Goal: Feedback & Contribution: Leave review/rating

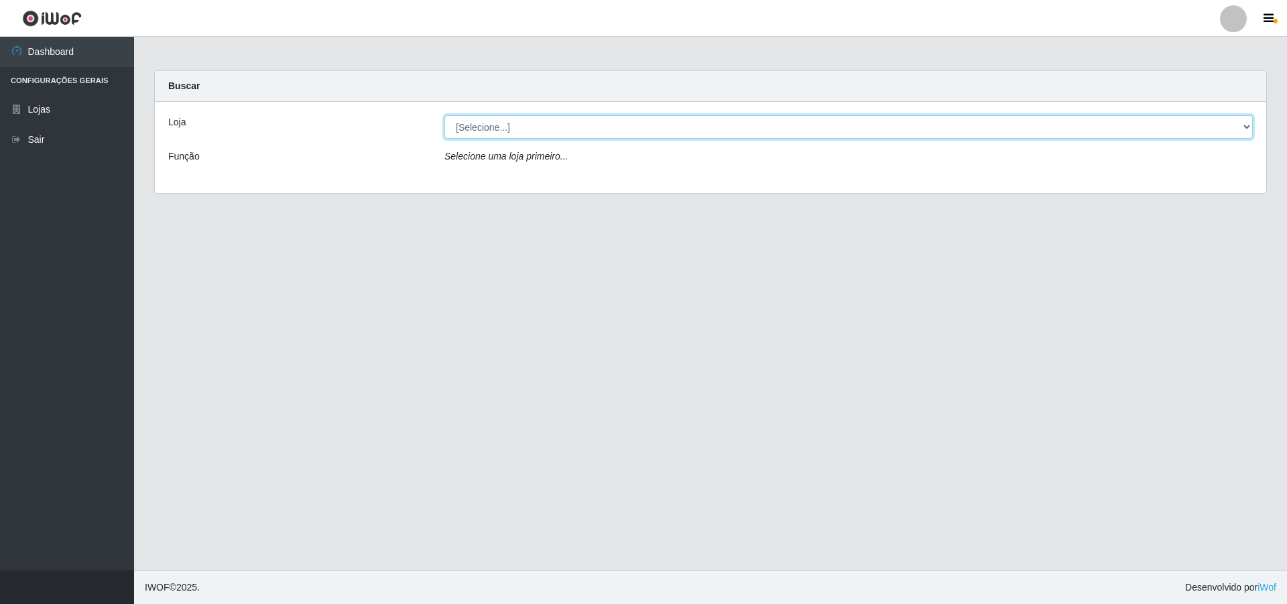
click at [673, 127] on select "[Selecione...] Atacado Vem - [STREET_ADDRESS]" at bounding box center [848, 126] width 808 height 23
select select "449"
click at [444, 115] on select "[Selecione...] Atacado Vem - [STREET_ADDRESS]" at bounding box center [848, 126] width 808 height 23
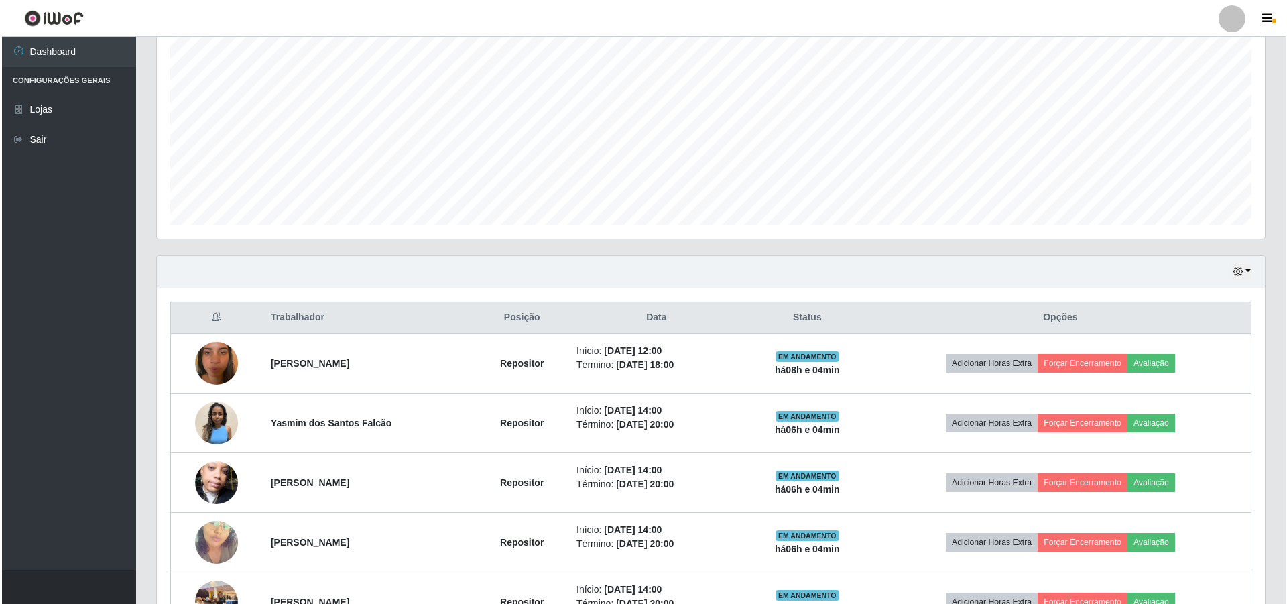
scroll to position [402, 0]
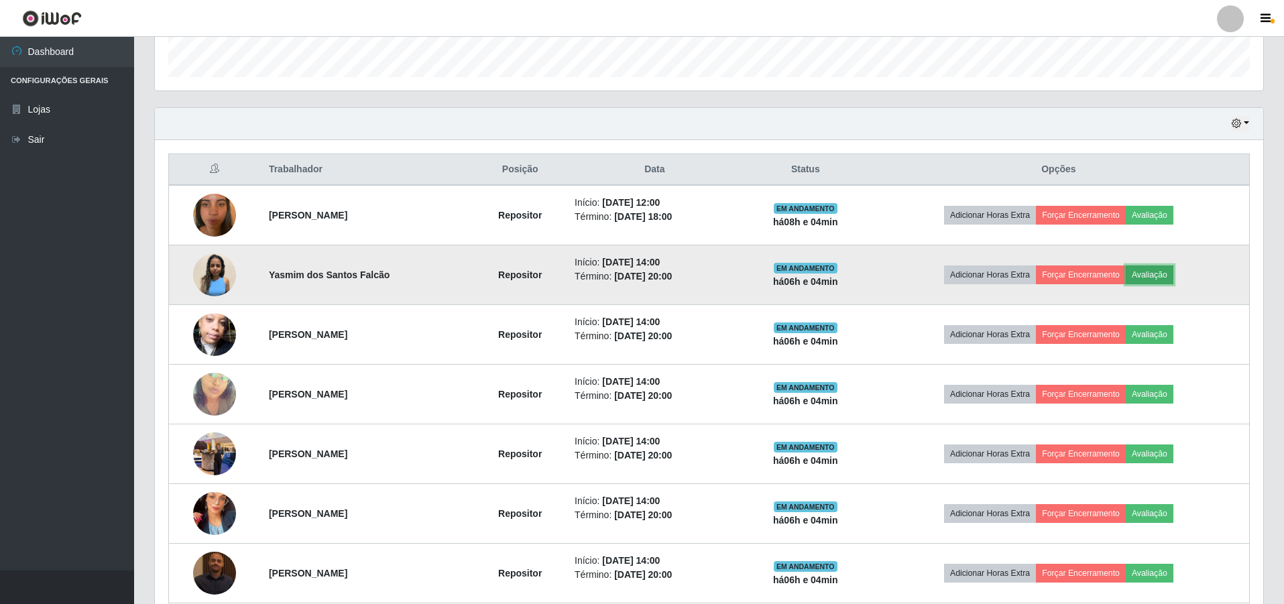
click at [1162, 273] on button "Avaliação" at bounding box center [1149, 274] width 48 height 19
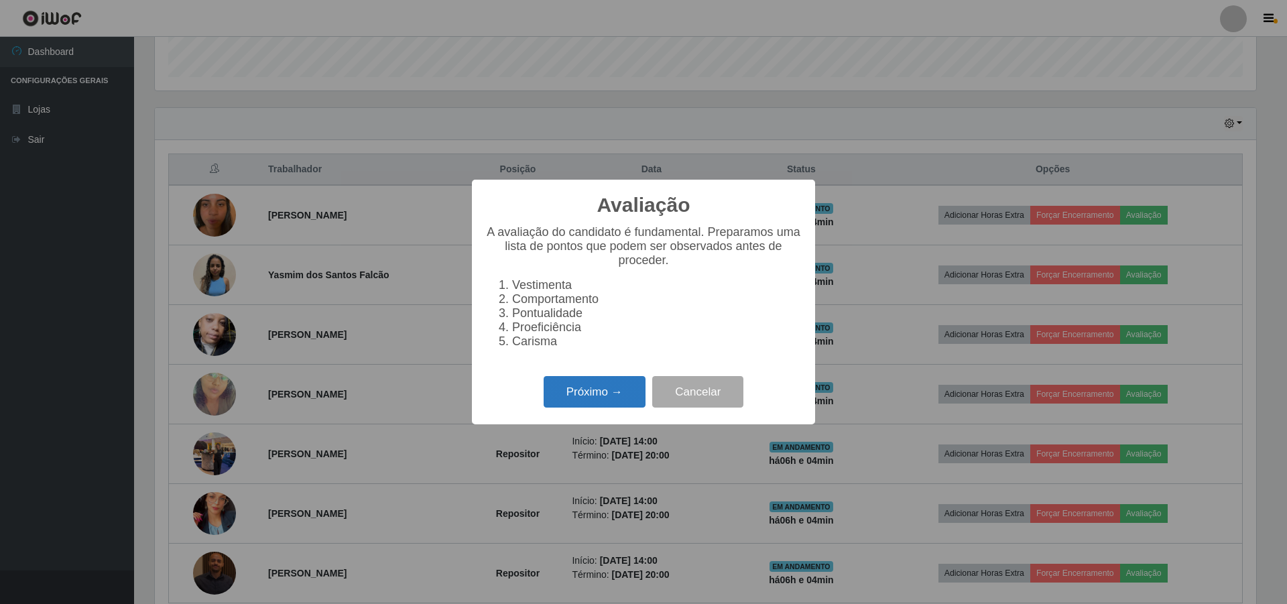
click at [597, 405] on button "Próximo →" at bounding box center [595, 392] width 102 height 32
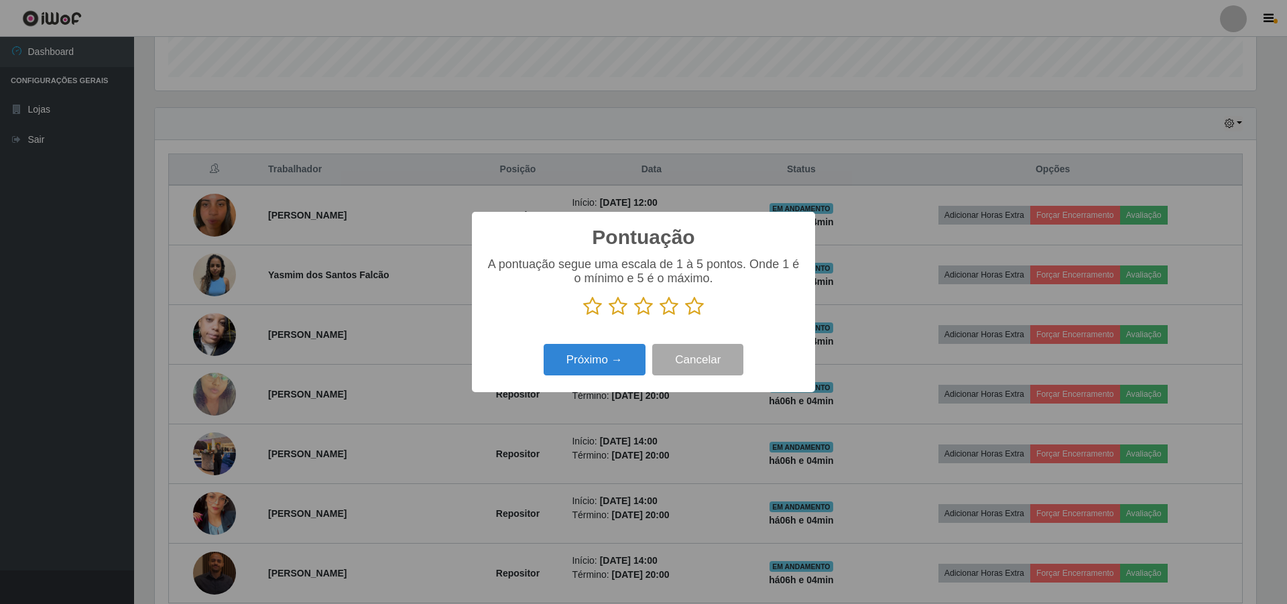
scroll to position [670052, 669229]
click at [692, 305] on icon at bounding box center [694, 306] width 19 height 20
click at [685, 316] on input "radio" at bounding box center [685, 316] width 0 height 0
click at [577, 359] on button "Próximo →" at bounding box center [595, 360] width 102 height 32
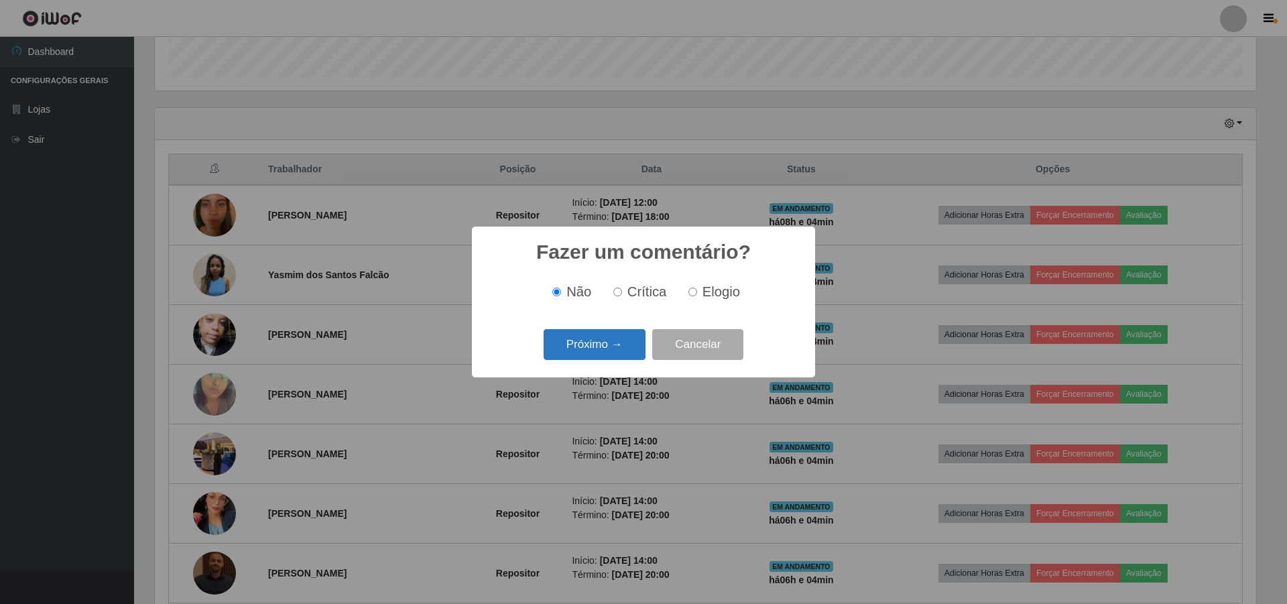
click at [590, 349] on button "Próximo →" at bounding box center [595, 345] width 102 height 32
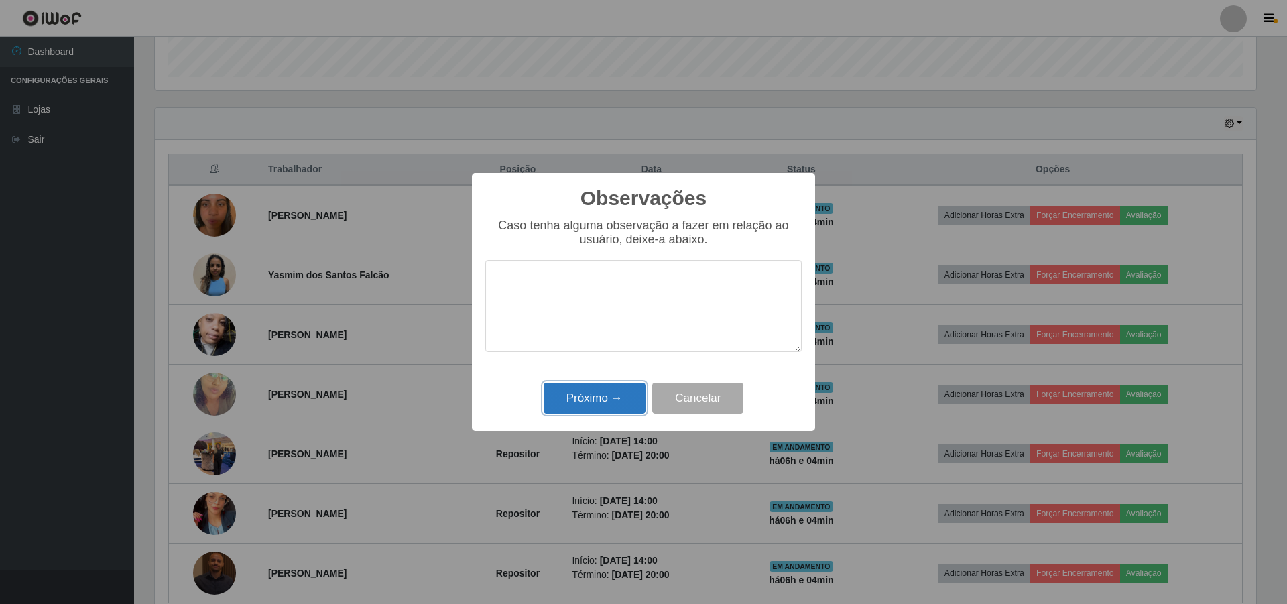
click at [583, 402] on button "Próximo →" at bounding box center [595, 399] width 102 height 32
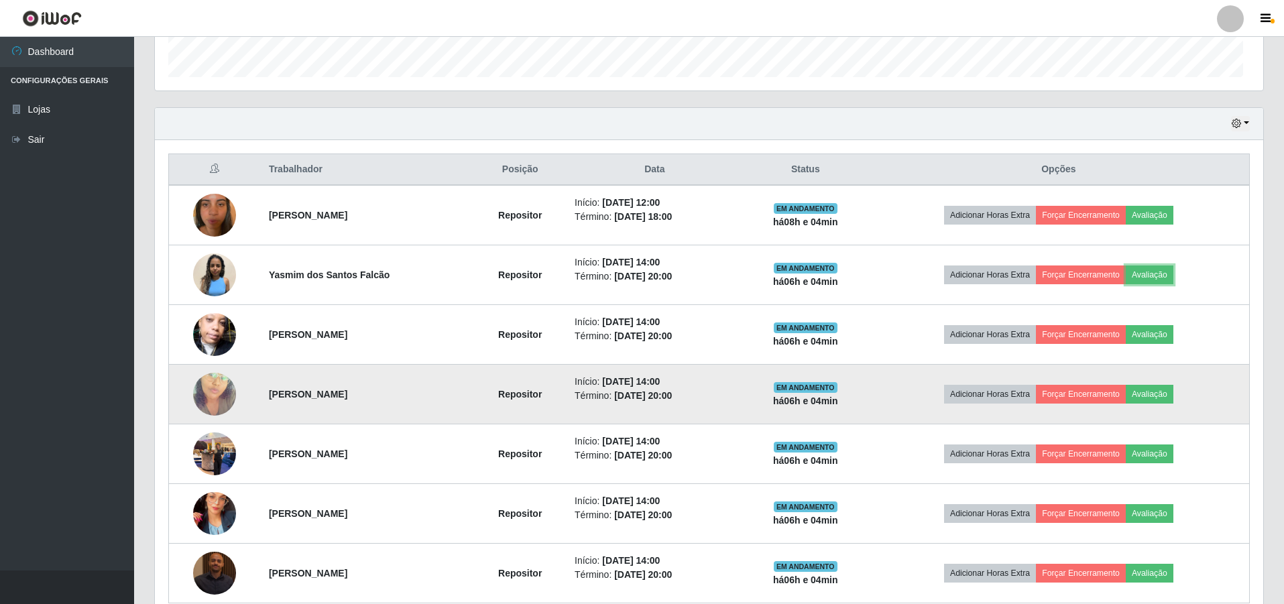
scroll to position [278, 1108]
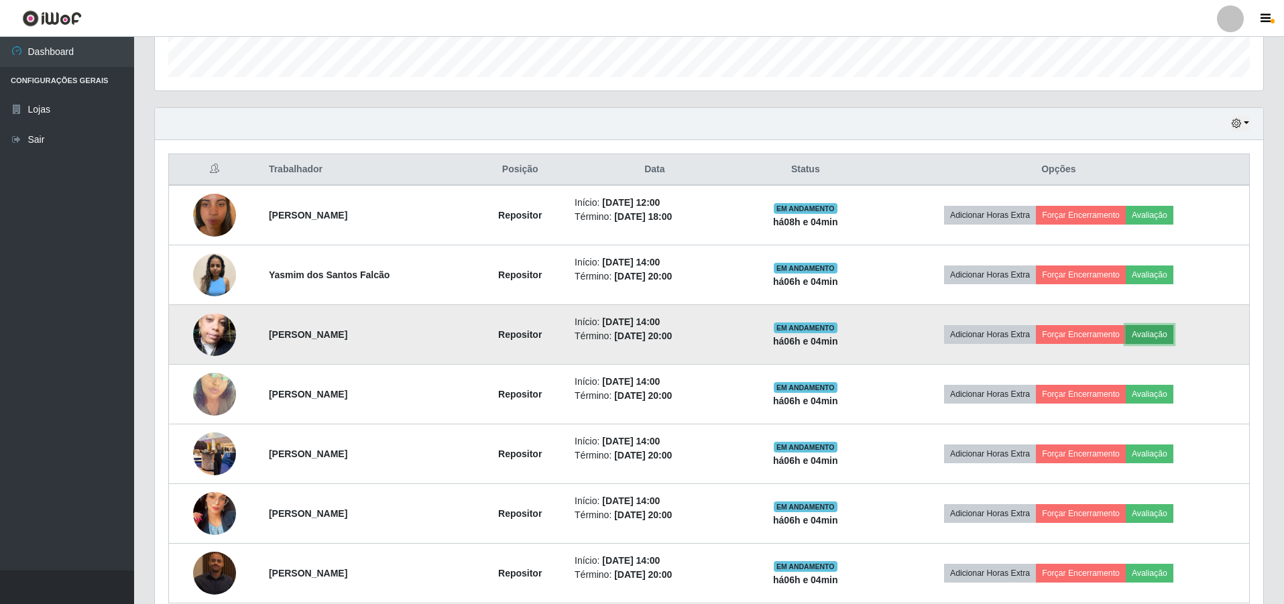
click at [1164, 335] on button "Avaliação" at bounding box center [1149, 334] width 48 height 19
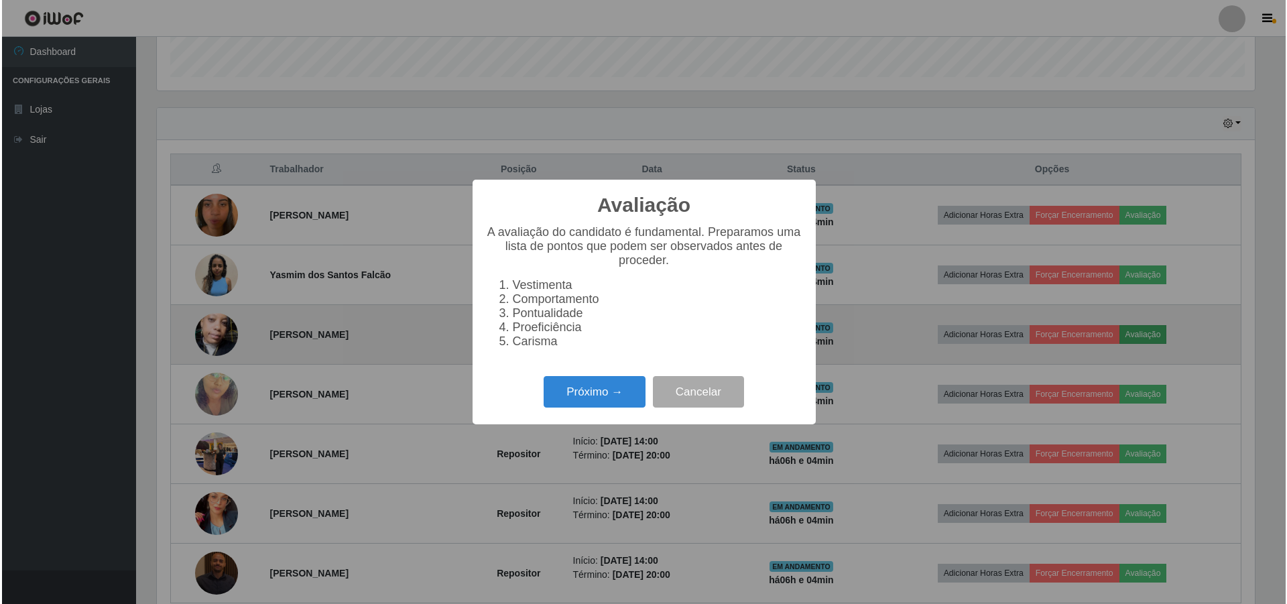
scroll to position [278, 1101]
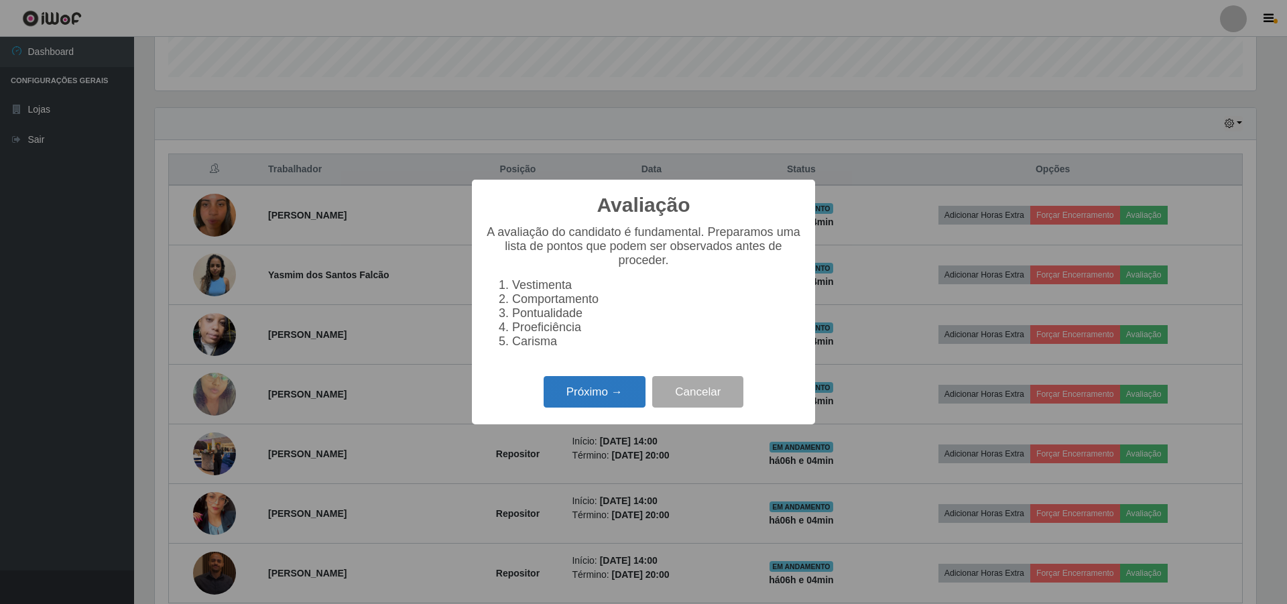
click at [593, 385] on button "Próximo →" at bounding box center [595, 392] width 102 height 32
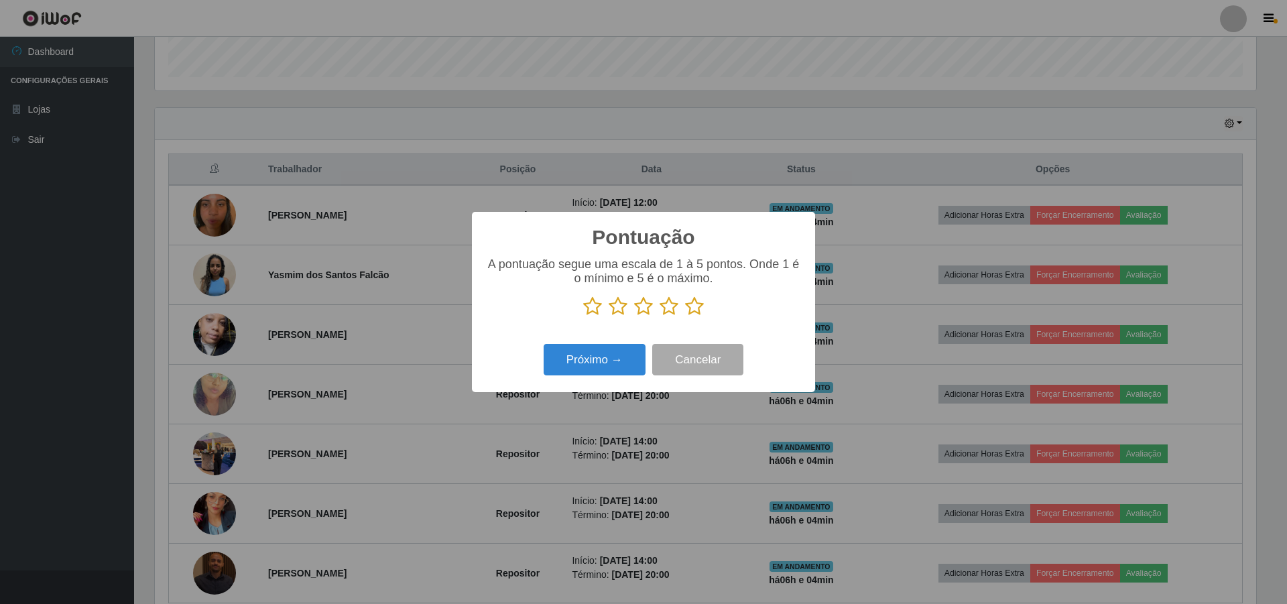
click at [642, 306] on icon at bounding box center [643, 306] width 19 height 20
click at [634, 316] on input "radio" at bounding box center [634, 316] width 0 height 0
click at [591, 353] on button "Próximo →" at bounding box center [595, 360] width 102 height 32
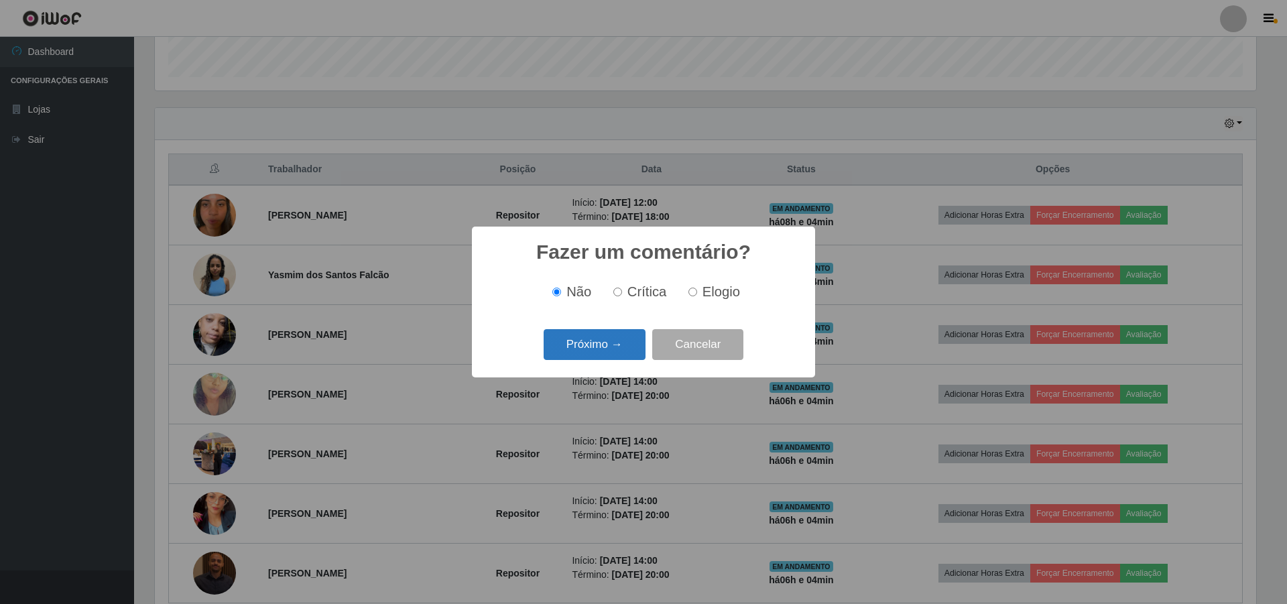
click at [594, 345] on button "Próximo →" at bounding box center [595, 345] width 102 height 32
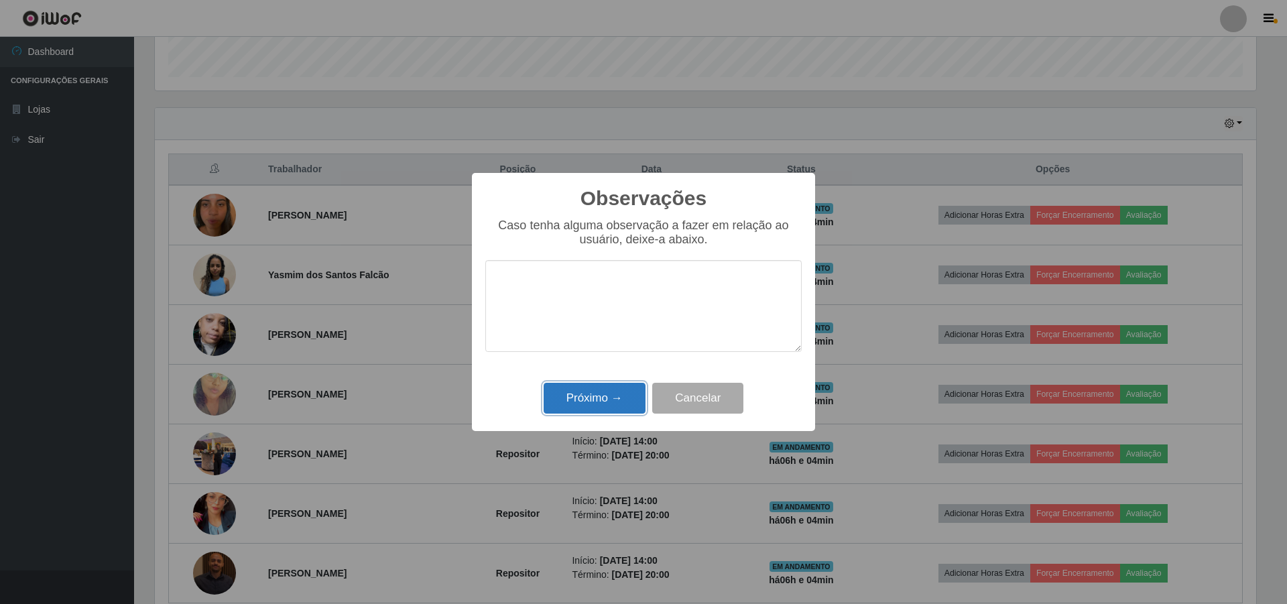
click at [576, 400] on button "Próximo →" at bounding box center [595, 399] width 102 height 32
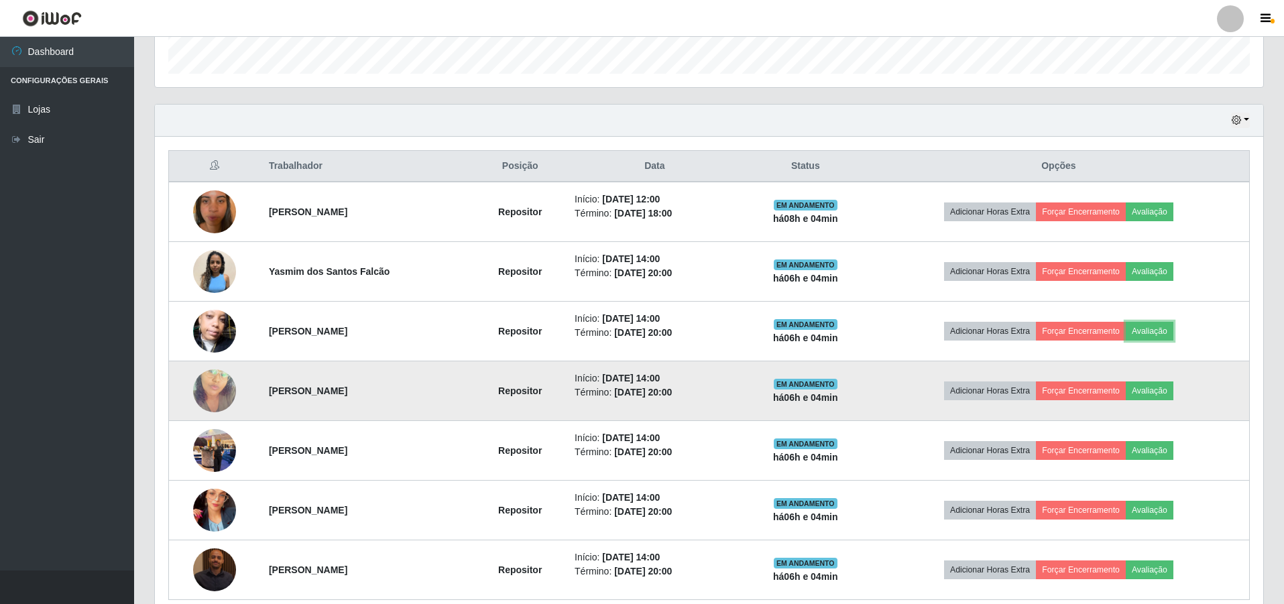
scroll to position [465, 0]
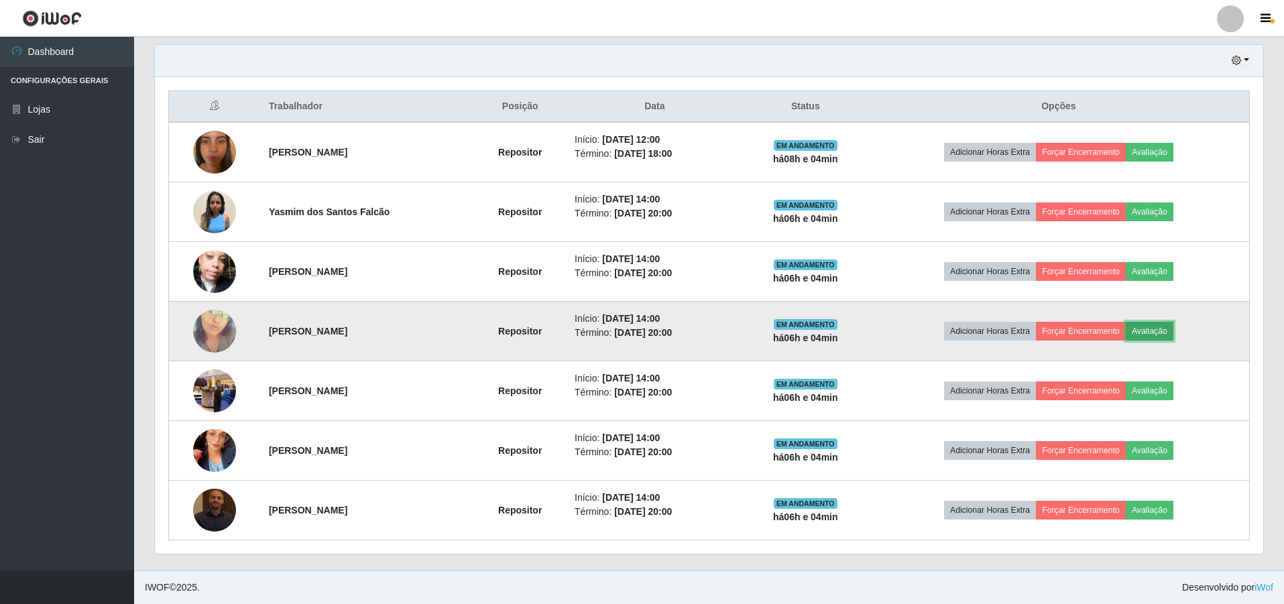
click at [1162, 333] on button "Avaliação" at bounding box center [1149, 331] width 48 height 19
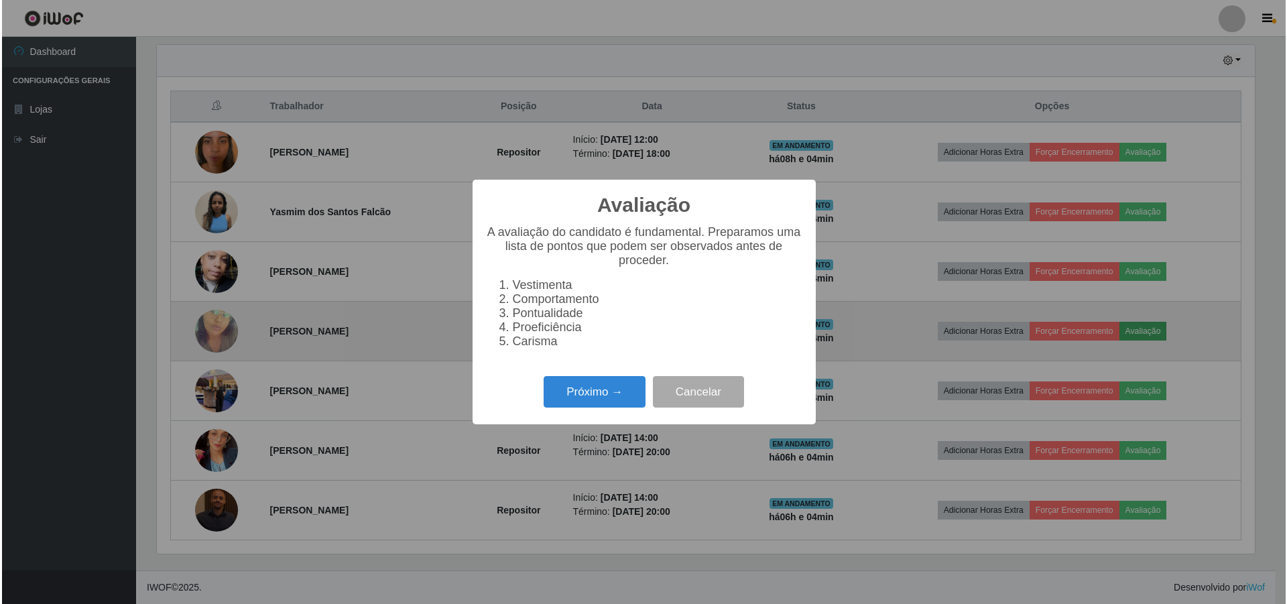
scroll to position [278, 1101]
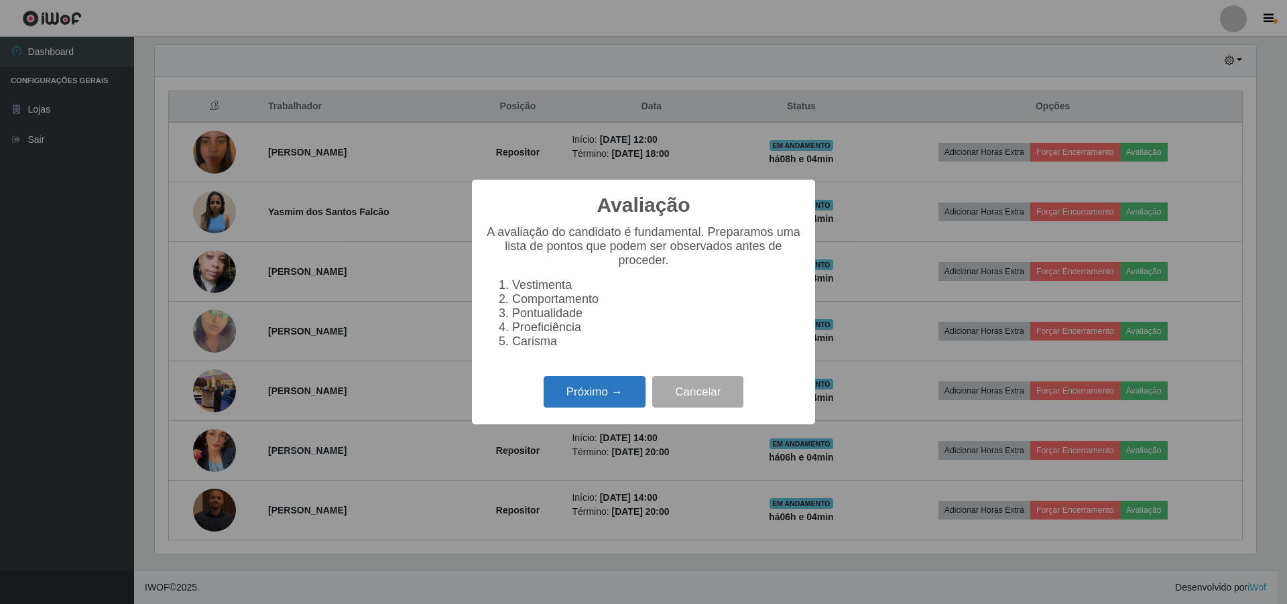
click at [585, 398] on button "Próximo →" at bounding box center [595, 392] width 102 height 32
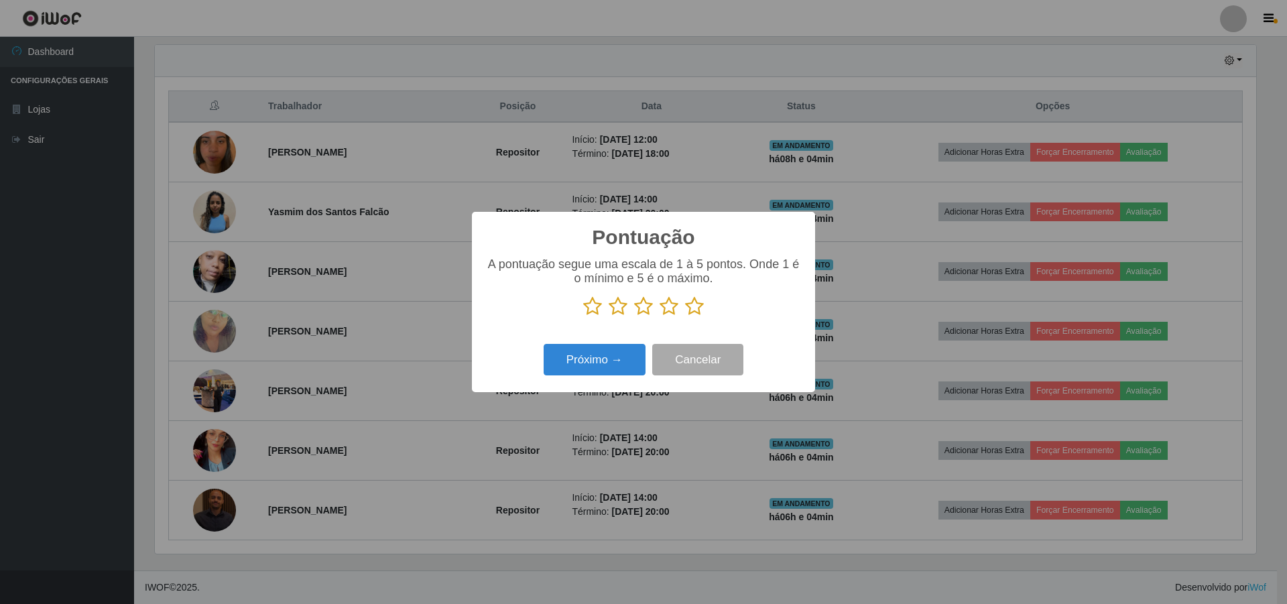
scroll to position [670052, 669229]
click at [642, 307] on icon at bounding box center [643, 306] width 19 height 20
click at [634, 316] on input "radio" at bounding box center [634, 316] width 0 height 0
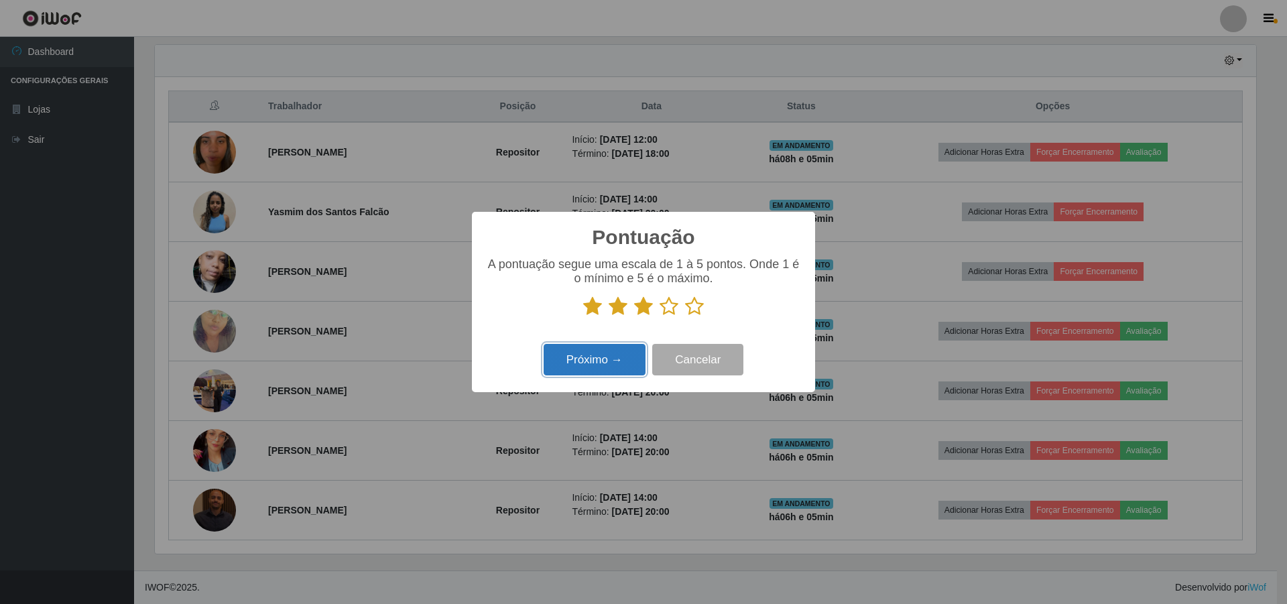
click at [587, 351] on button "Próximo →" at bounding box center [595, 360] width 102 height 32
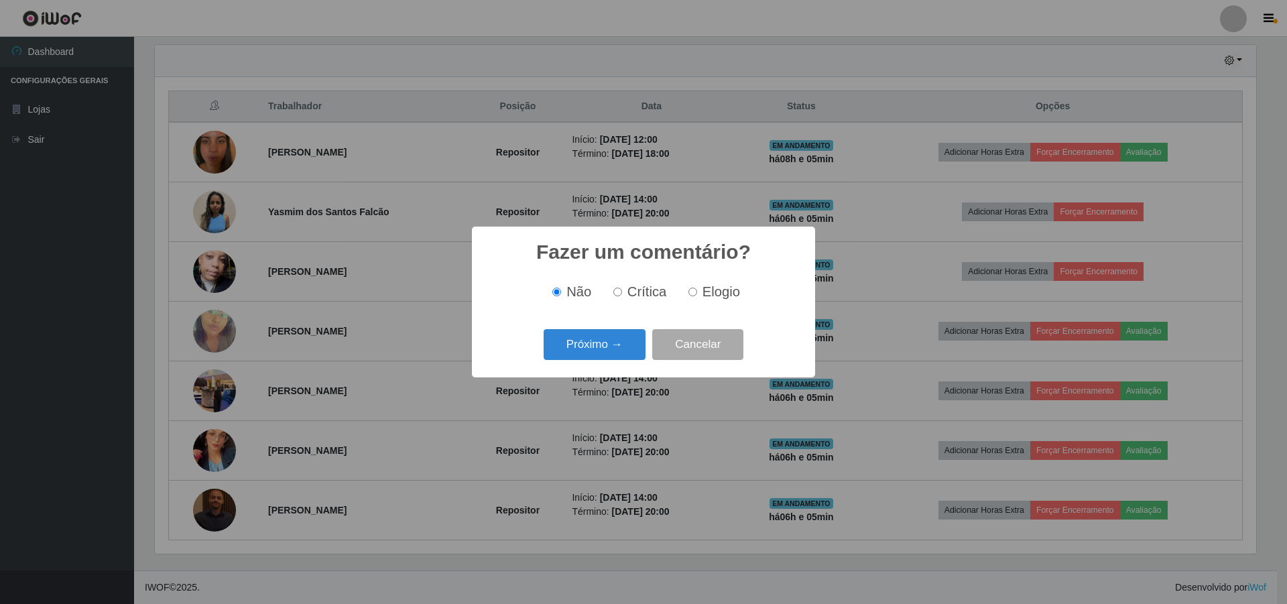
click at [587, 351] on button "Próximo →" at bounding box center [595, 345] width 102 height 32
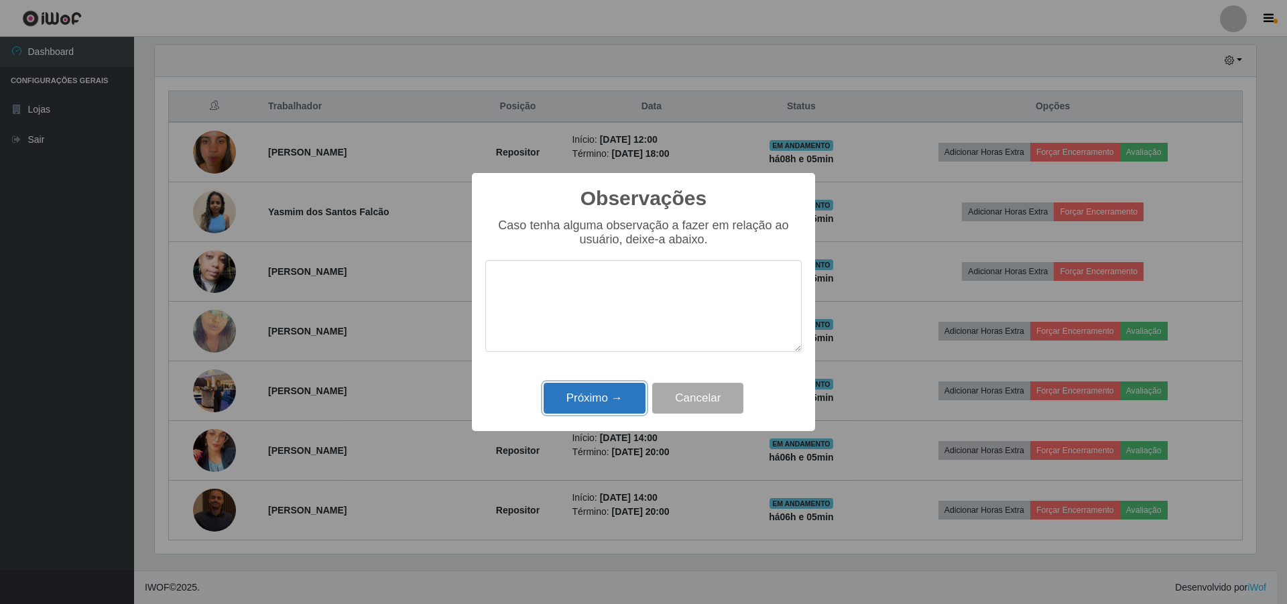
click at [588, 400] on button "Próximo →" at bounding box center [595, 399] width 102 height 32
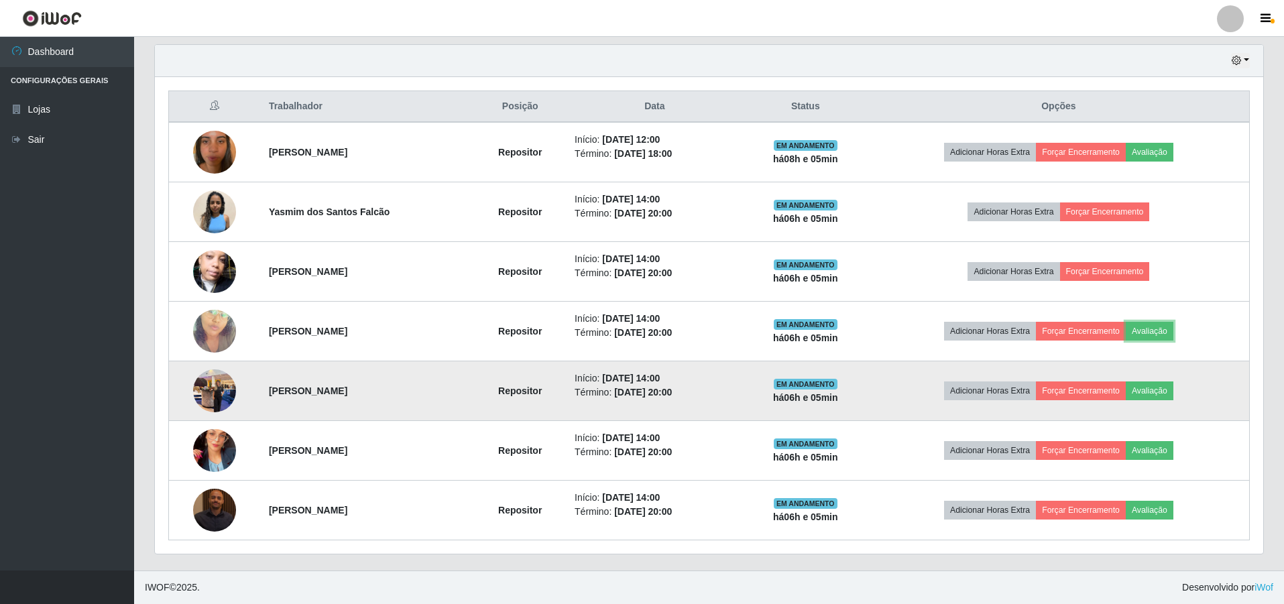
scroll to position [278, 1108]
click at [1165, 386] on button "Avaliação" at bounding box center [1149, 390] width 48 height 19
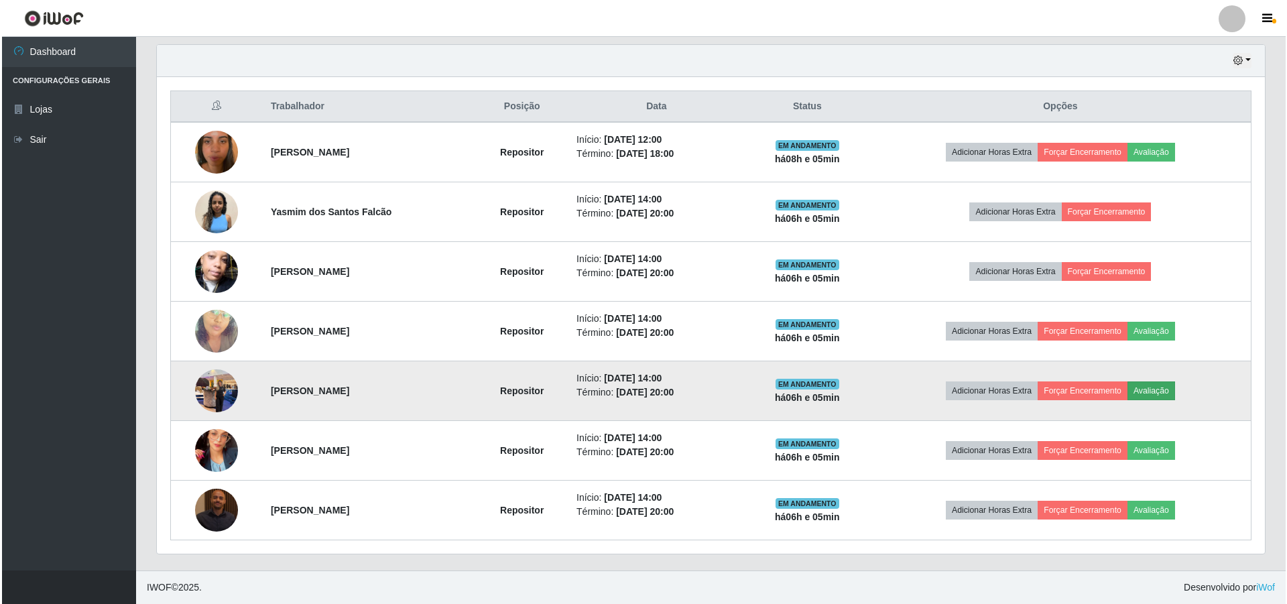
scroll to position [278, 1101]
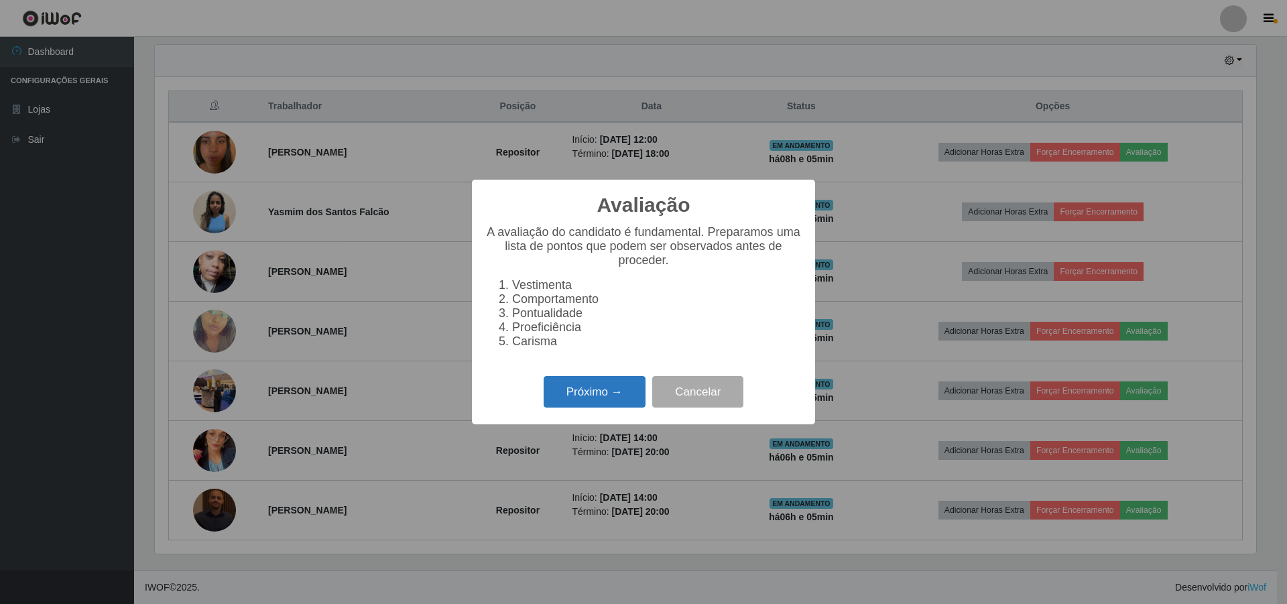
click at [596, 396] on button "Próximo →" at bounding box center [595, 392] width 102 height 32
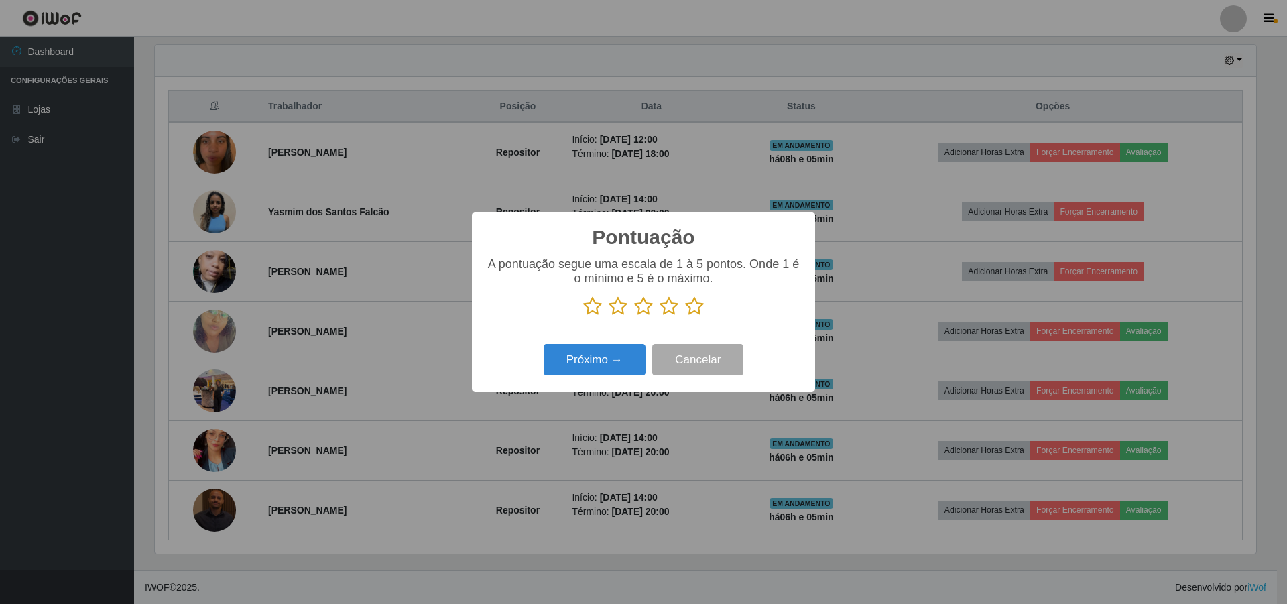
scroll to position [670052, 669229]
click at [648, 306] on icon at bounding box center [643, 306] width 19 height 20
click at [634, 316] on input "radio" at bounding box center [634, 316] width 0 height 0
click at [573, 367] on button "Próximo →" at bounding box center [595, 360] width 102 height 32
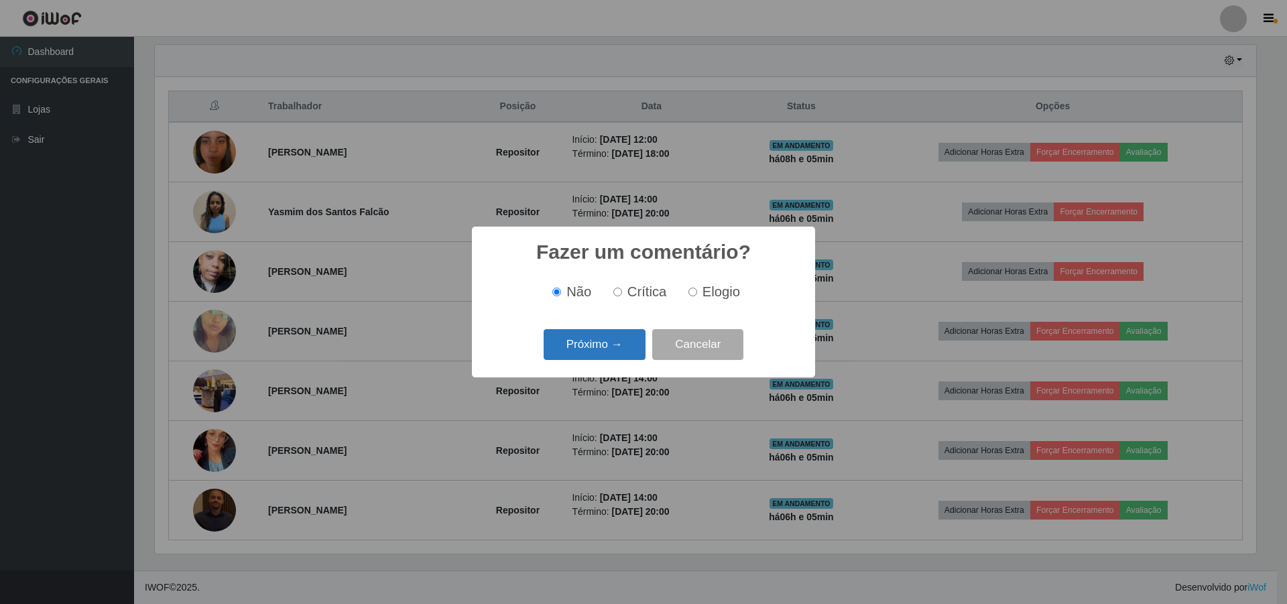
click at [589, 338] on button "Próximo →" at bounding box center [595, 345] width 102 height 32
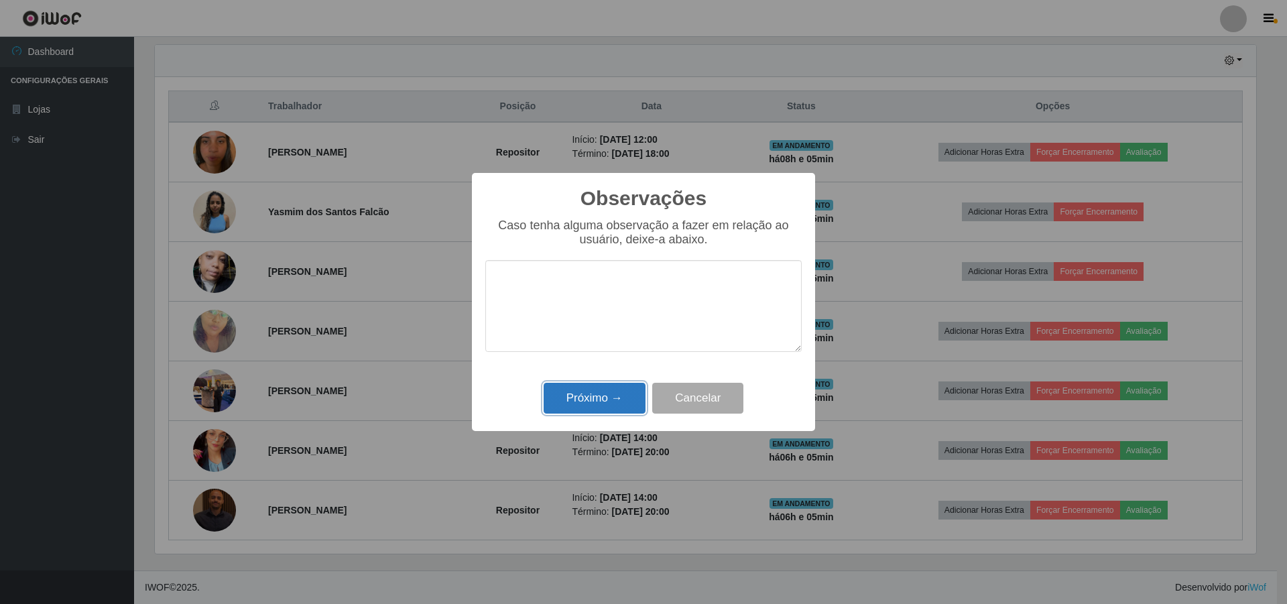
drag, startPoint x: 572, startPoint y: 390, endPoint x: 637, endPoint y: 396, distance: 65.3
click at [579, 392] on button "Próximo →" at bounding box center [595, 399] width 102 height 32
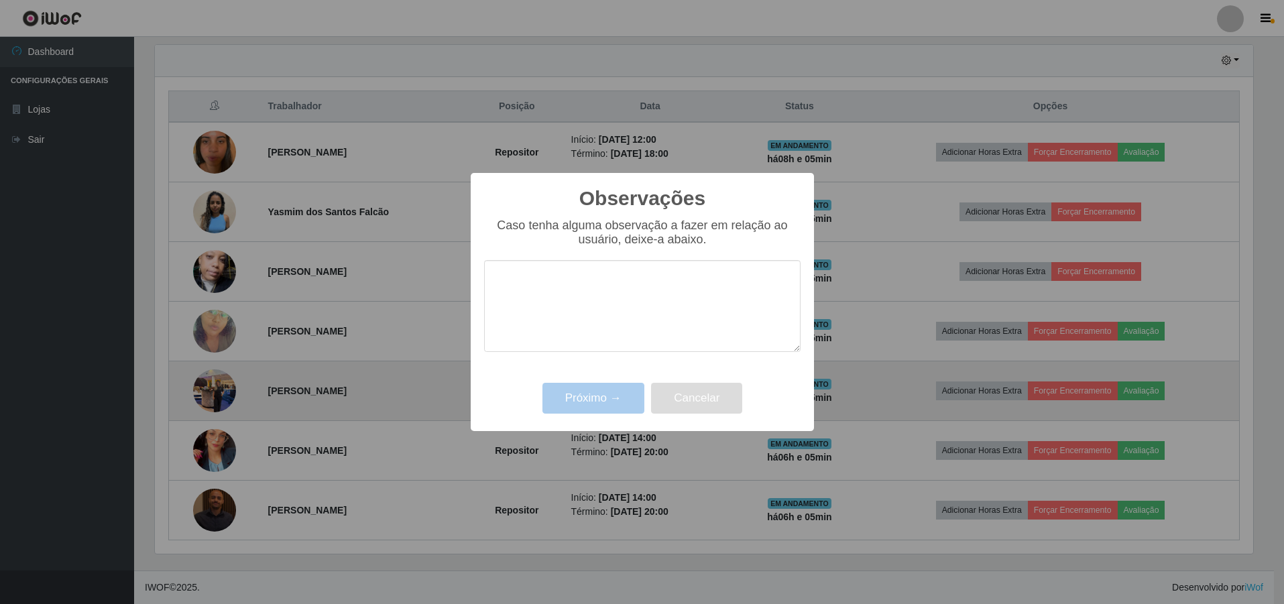
scroll to position [278, 1108]
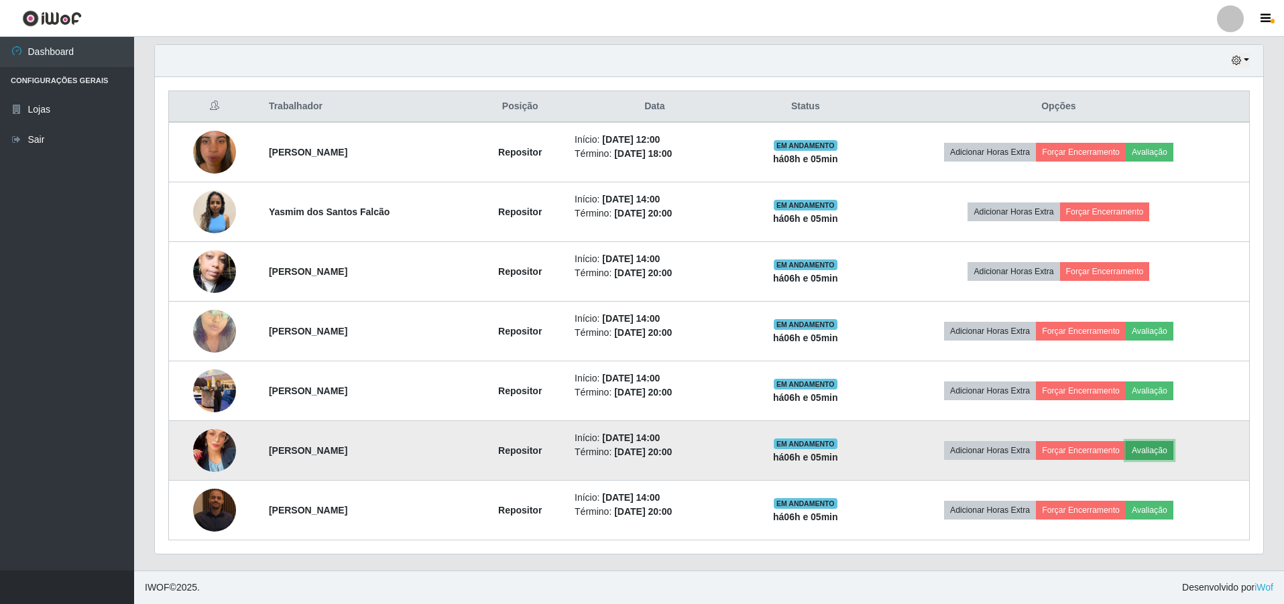
click at [1173, 450] on button "Avaliação" at bounding box center [1149, 450] width 48 height 19
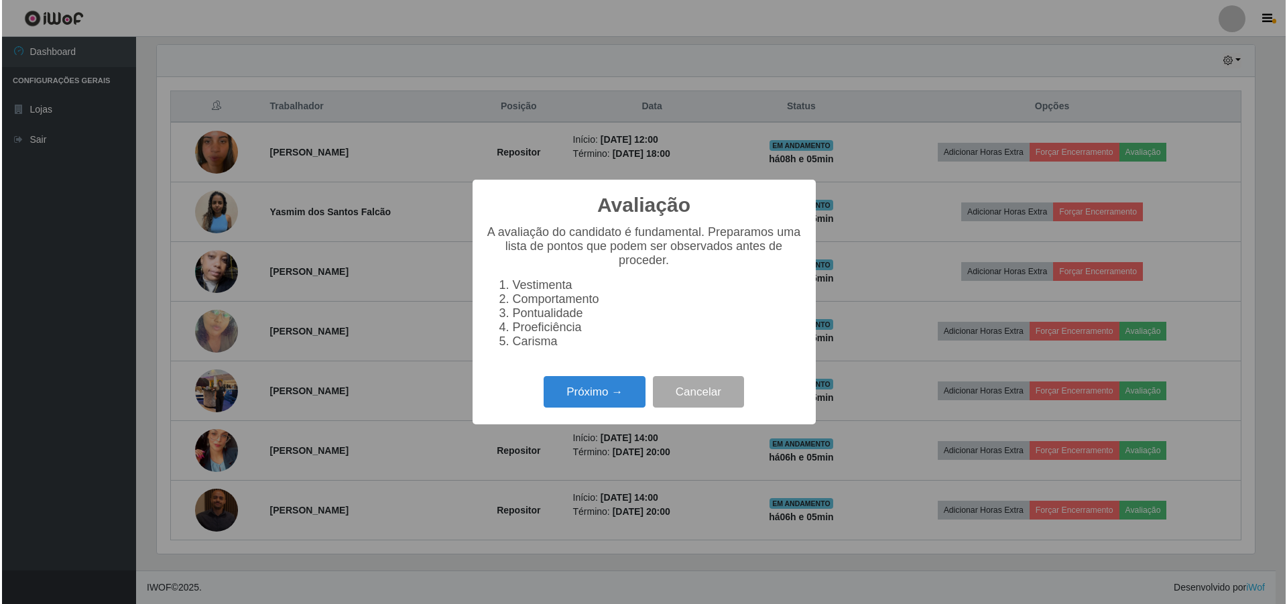
scroll to position [0, 0]
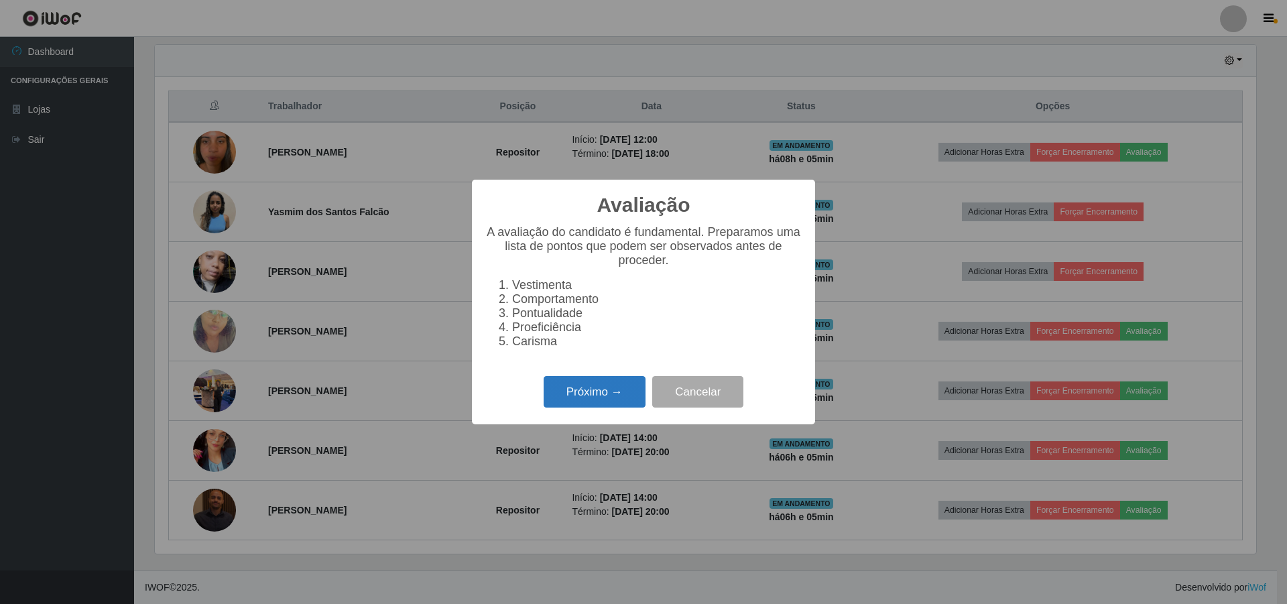
click at [606, 395] on button "Próximo →" at bounding box center [595, 392] width 102 height 32
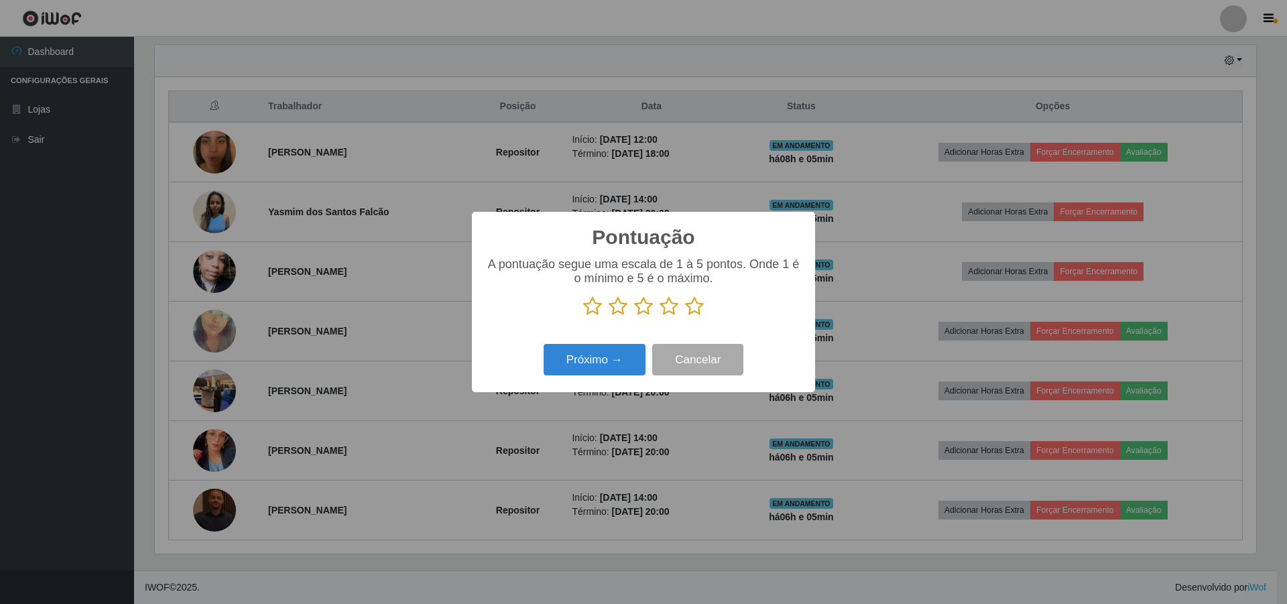
click at [643, 309] on icon at bounding box center [643, 306] width 19 height 20
click at [634, 316] on input "radio" at bounding box center [634, 316] width 0 height 0
click at [619, 309] on icon at bounding box center [618, 306] width 19 height 20
click at [609, 316] on input "radio" at bounding box center [609, 316] width 0 height 0
click at [597, 310] on icon at bounding box center [592, 306] width 19 height 20
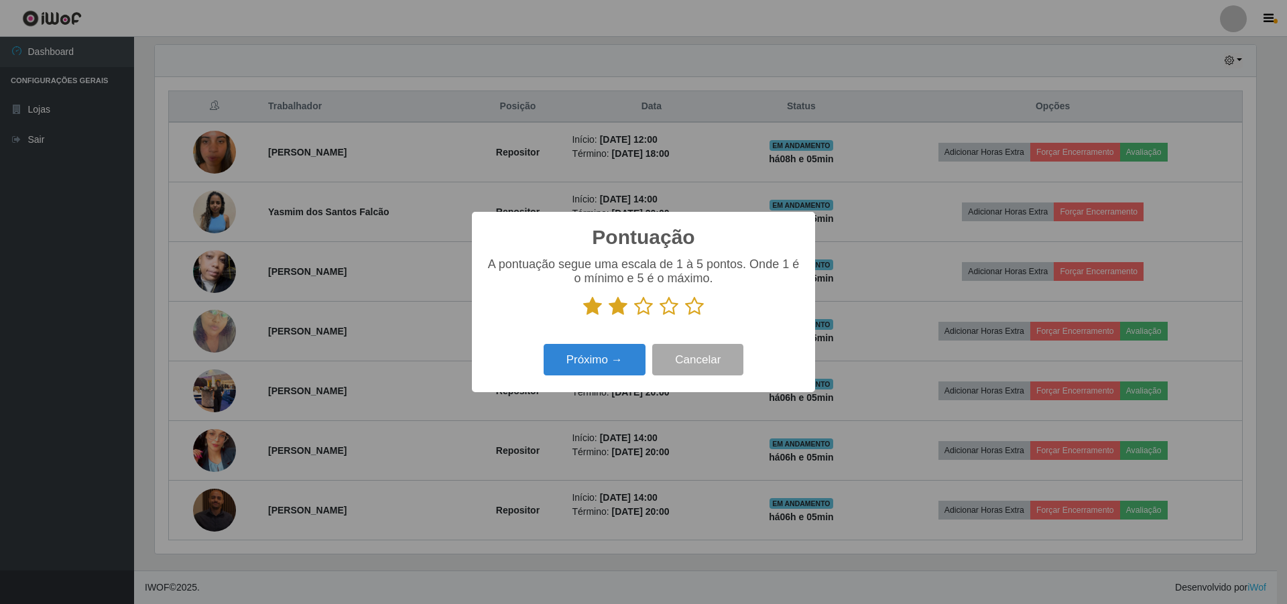
click at [583, 316] on input "radio" at bounding box center [583, 316] width 0 height 0
click at [583, 358] on button "Próximo →" at bounding box center [595, 360] width 102 height 32
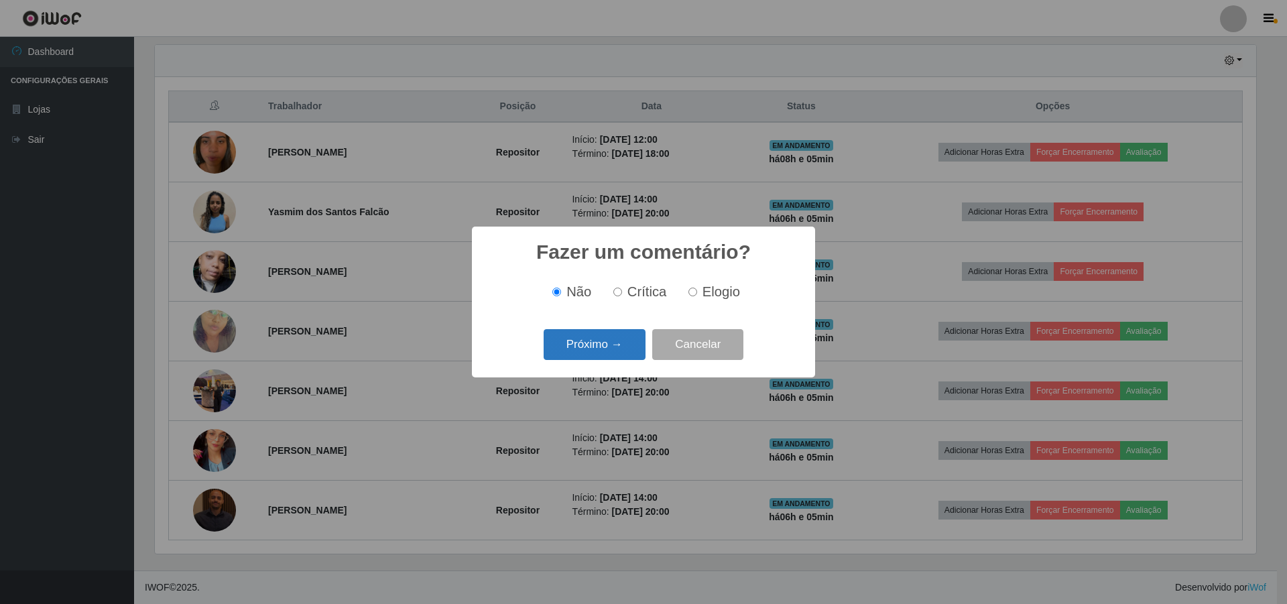
click at [592, 346] on button "Próximo →" at bounding box center [595, 345] width 102 height 32
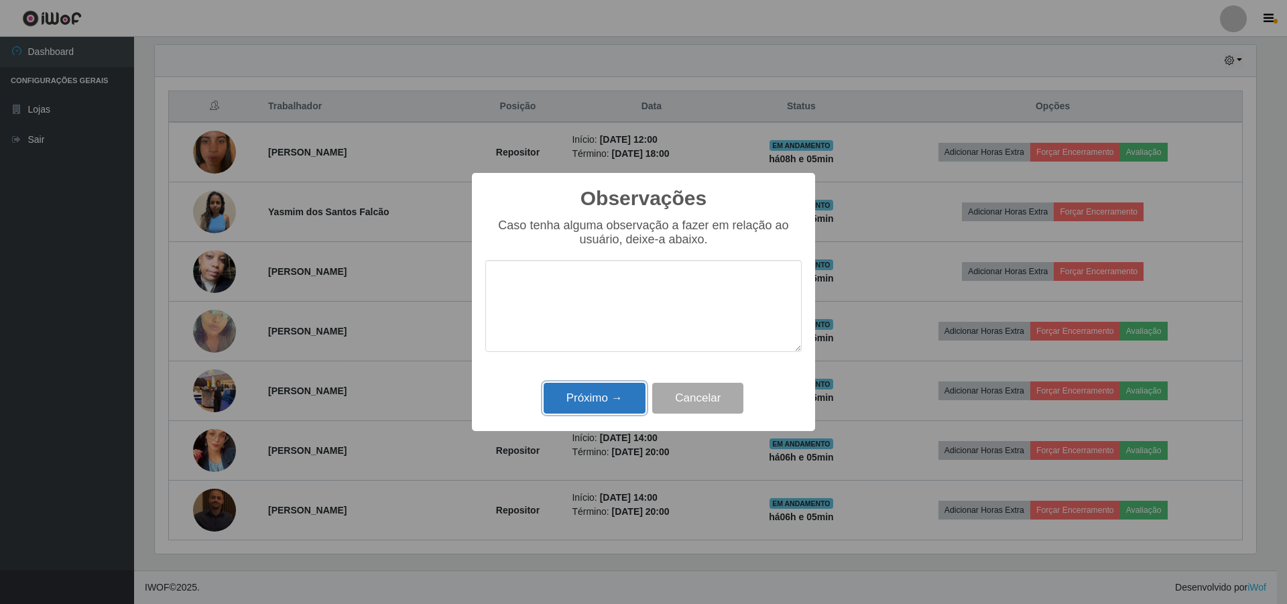
click at [581, 398] on button "Próximo →" at bounding box center [595, 399] width 102 height 32
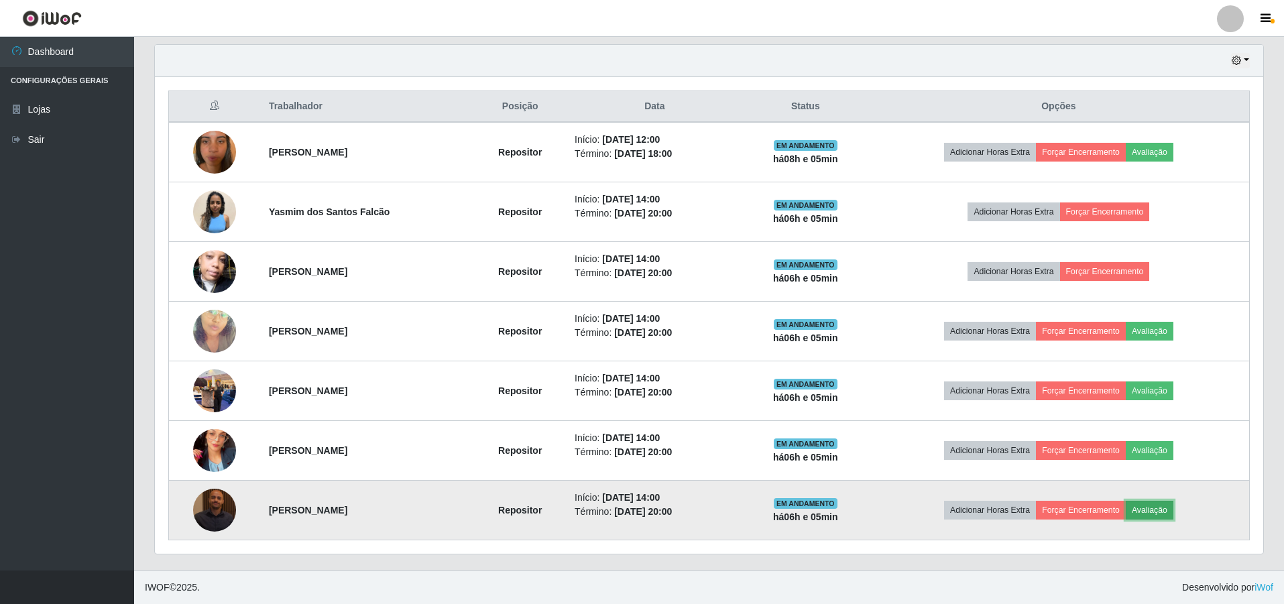
click at [1152, 514] on button "Avaliação" at bounding box center [1149, 510] width 48 height 19
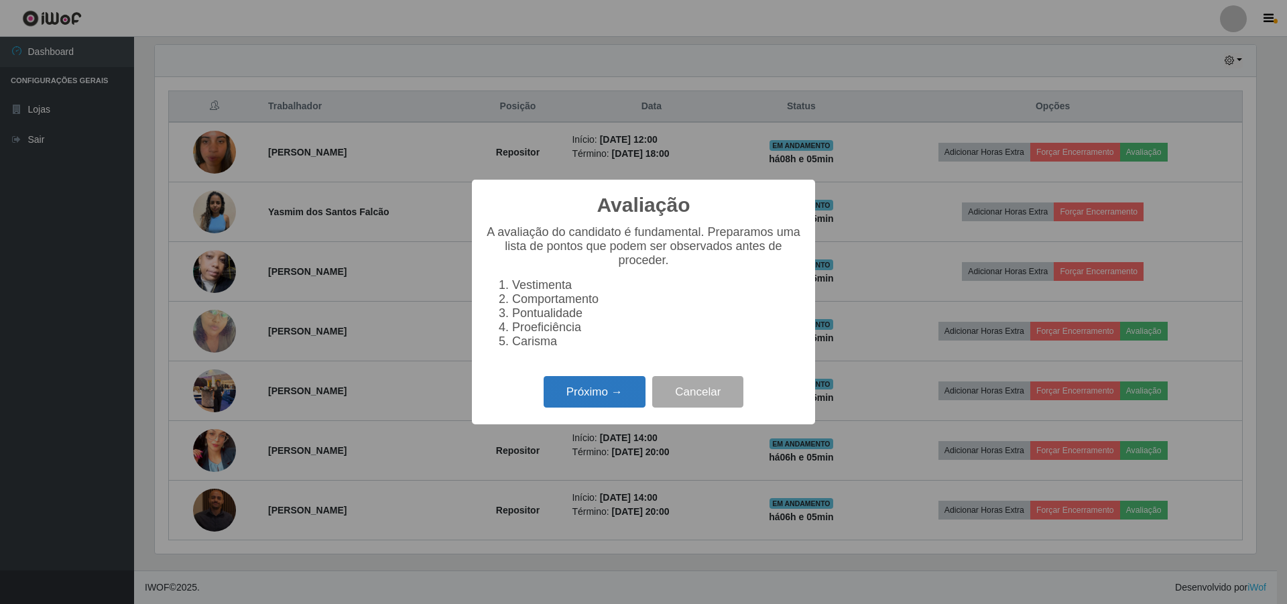
click at [570, 393] on button "Próximo →" at bounding box center [595, 392] width 102 height 32
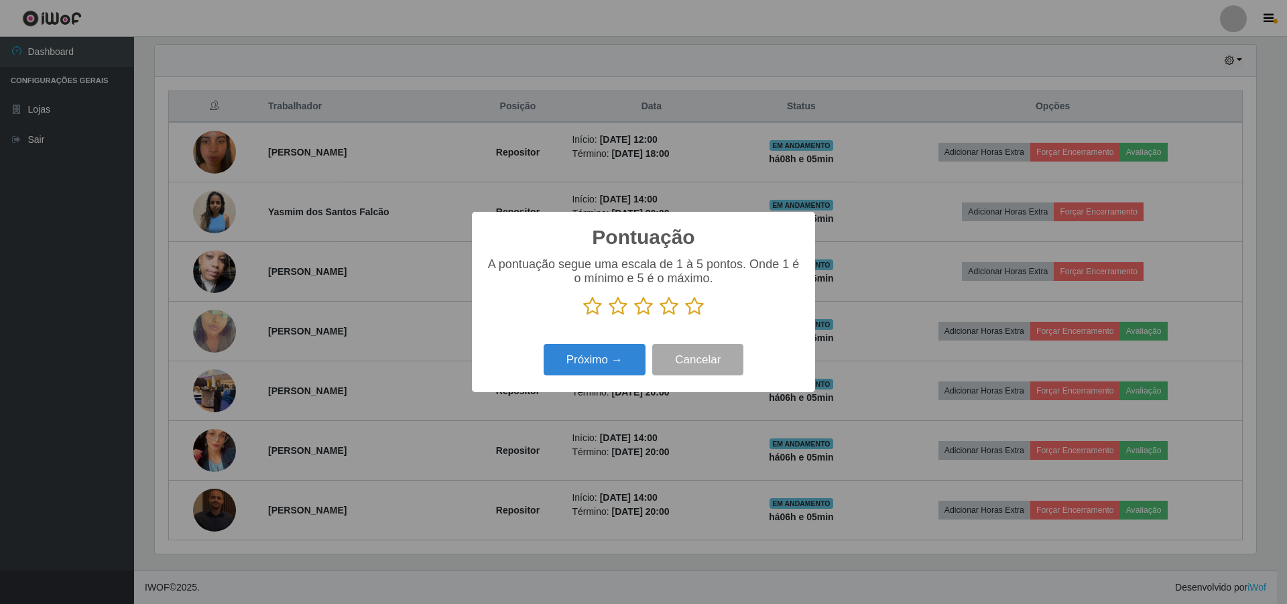
click at [597, 308] on icon at bounding box center [592, 306] width 19 height 20
click at [583, 316] on input "radio" at bounding box center [583, 316] width 0 height 0
click at [565, 373] on button "Próximo →" at bounding box center [595, 360] width 102 height 32
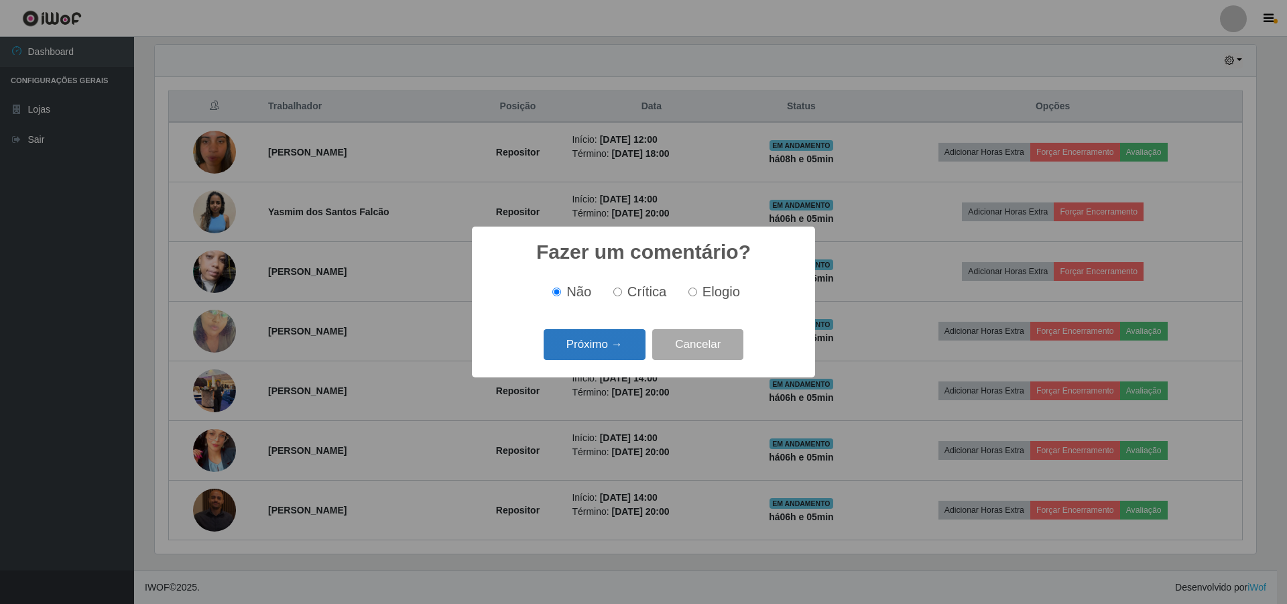
click at [578, 355] on button "Próximo →" at bounding box center [595, 345] width 102 height 32
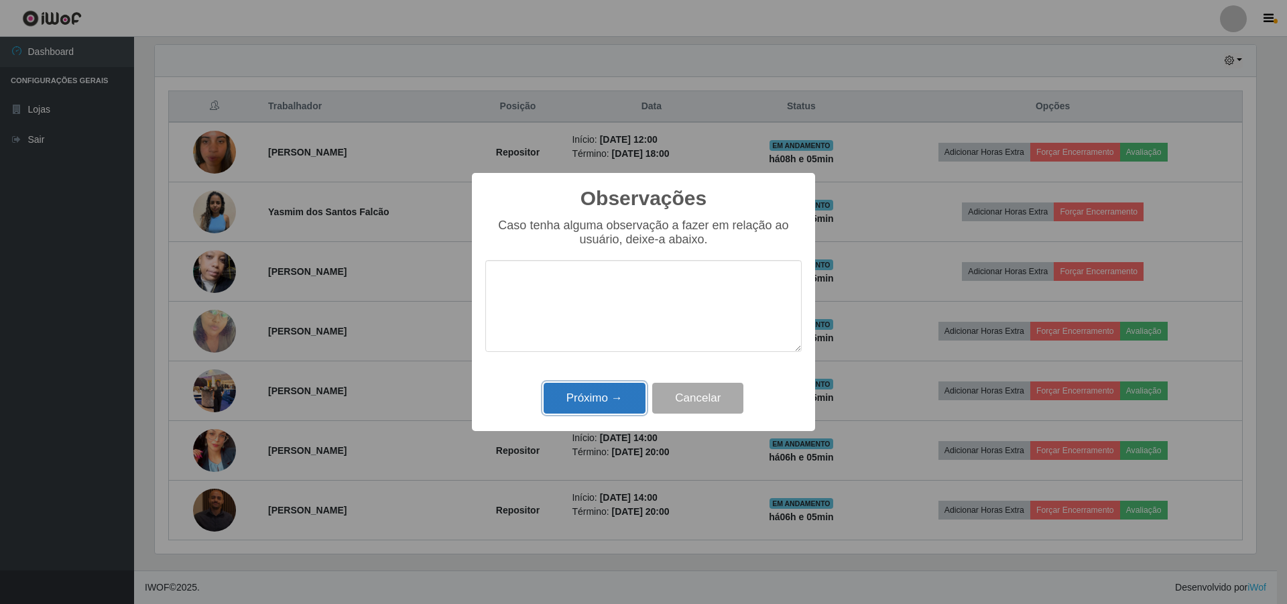
click at [583, 400] on button "Próximo →" at bounding box center [595, 399] width 102 height 32
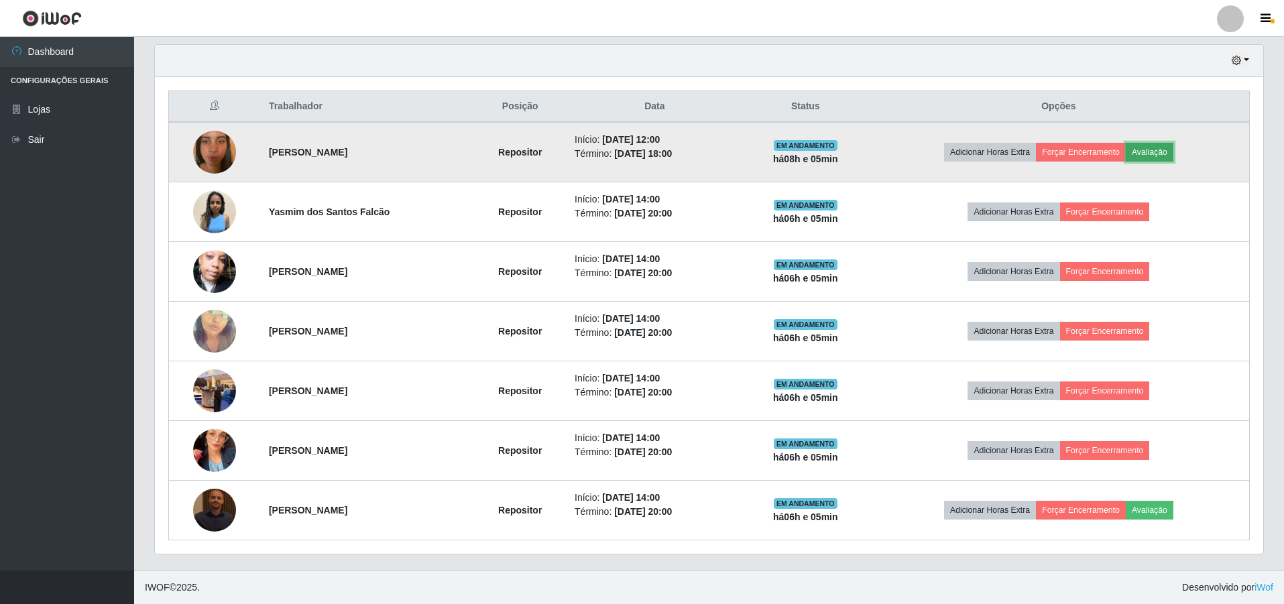
click at [1158, 150] on button "Avaliação" at bounding box center [1149, 152] width 48 height 19
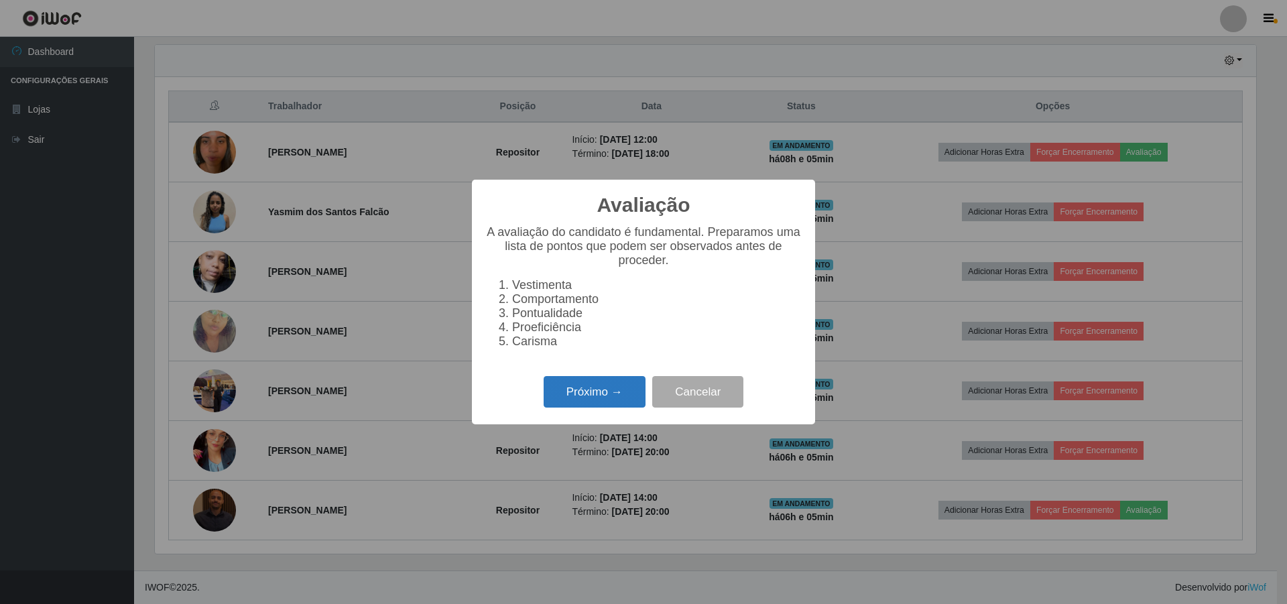
click at [587, 400] on button "Próximo →" at bounding box center [595, 392] width 102 height 32
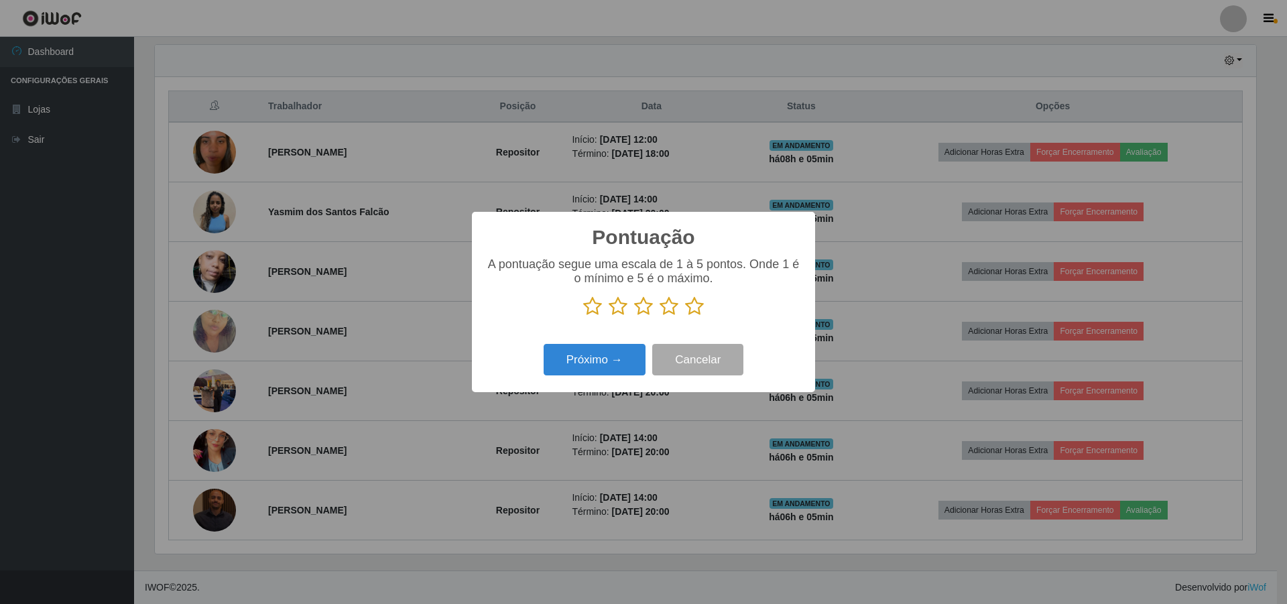
click at [696, 315] on icon at bounding box center [694, 306] width 19 height 20
click at [685, 316] on input "radio" at bounding box center [685, 316] width 0 height 0
click at [578, 361] on button "Próximo →" at bounding box center [595, 360] width 102 height 32
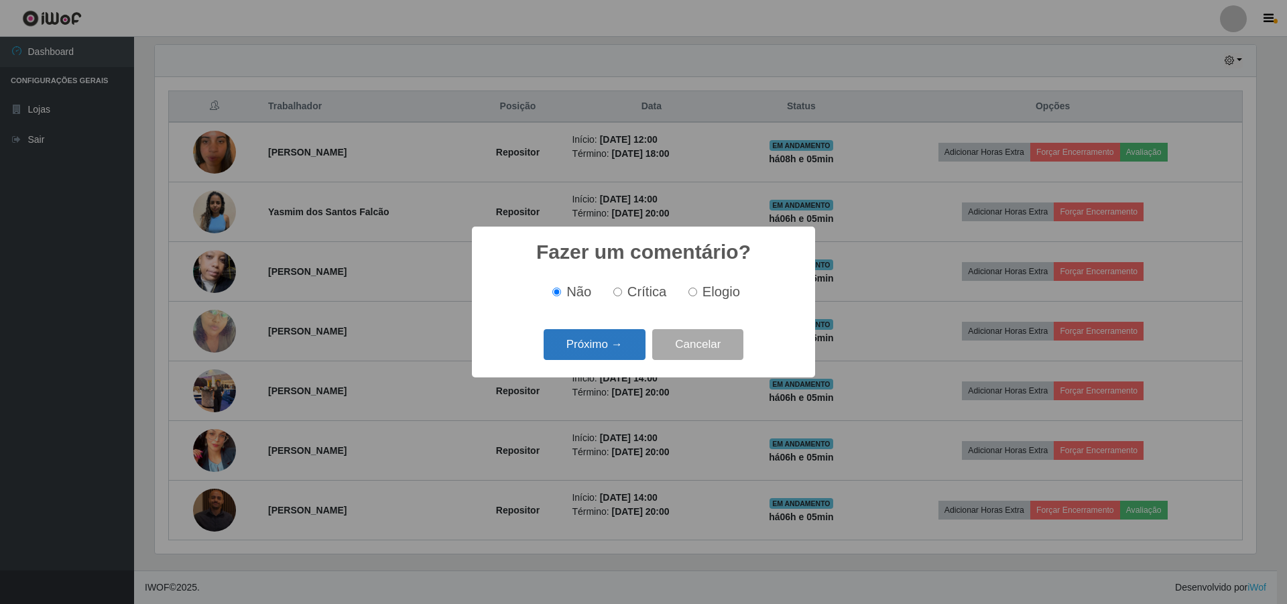
click at [579, 358] on button "Próximo →" at bounding box center [595, 345] width 102 height 32
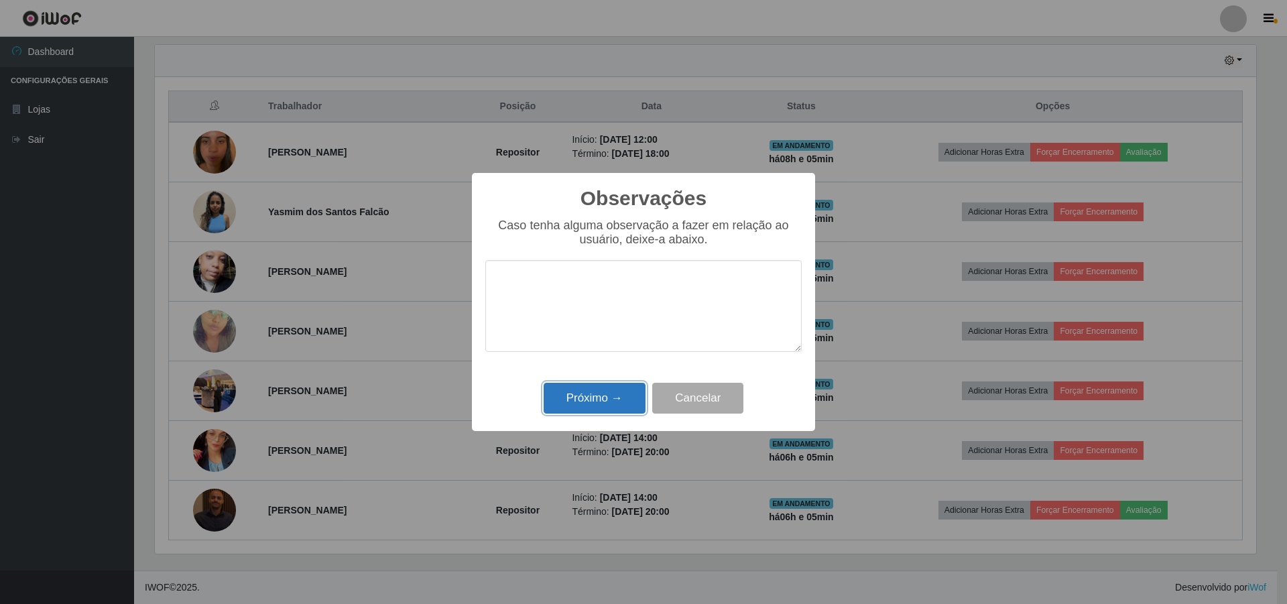
click at [592, 408] on button "Próximo →" at bounding box center [595, 399] width 102 height 32
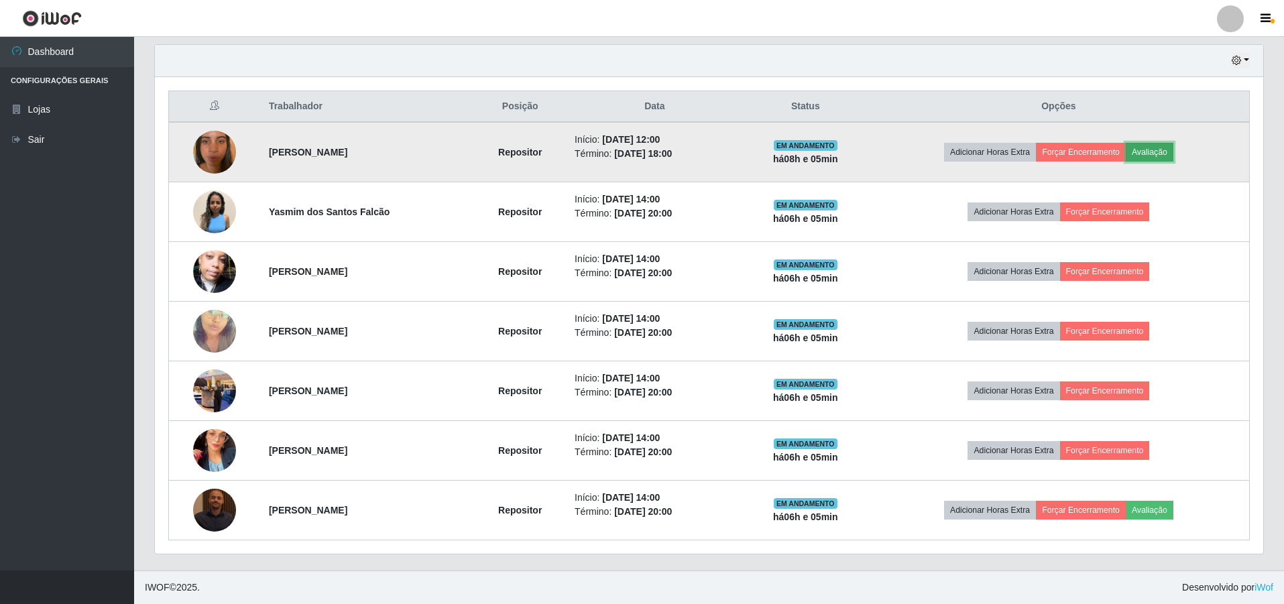
click at [1166, 152] on button "Avaliação" at bounding box center [1149, 152] width 48 height 19
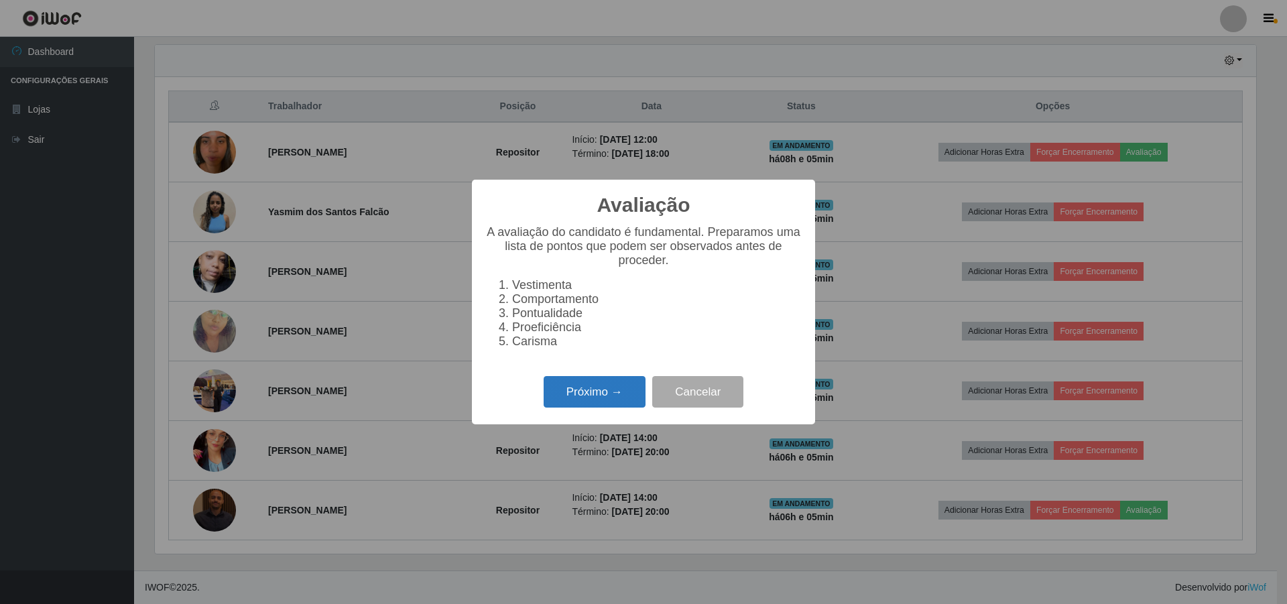
click at [573, 402] on button "Próximo →" at bounding box center [595, 392] width 102 height 32
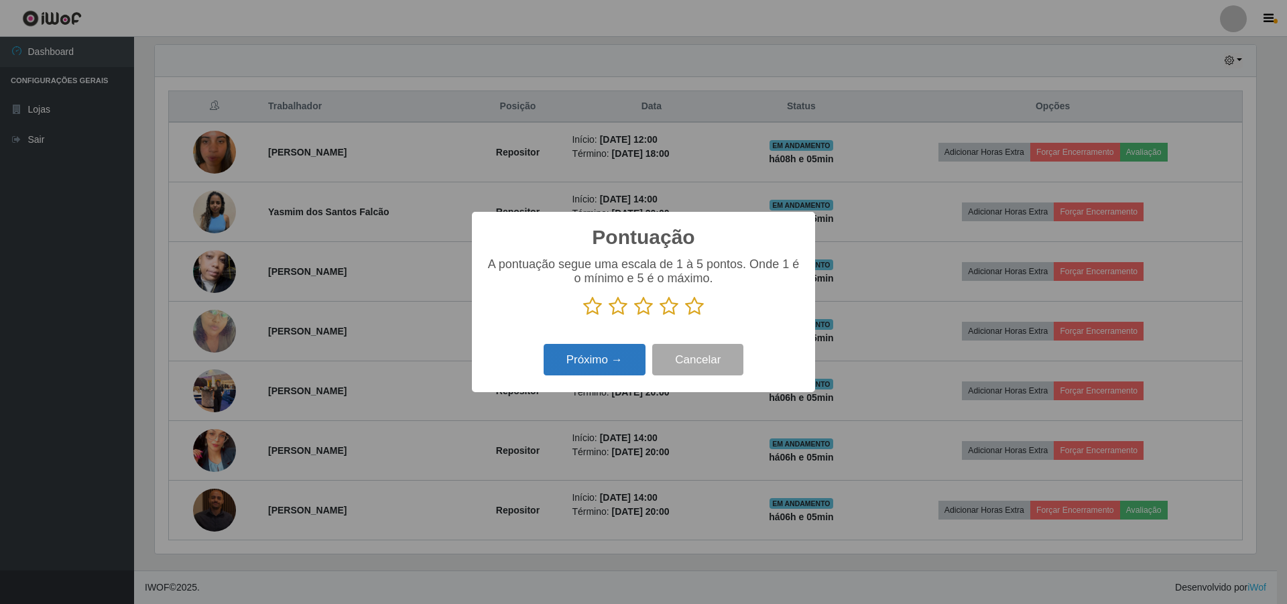
click at [605, 369] on button "Próximo →" at bounding box center [595, 360] width 102 height 32
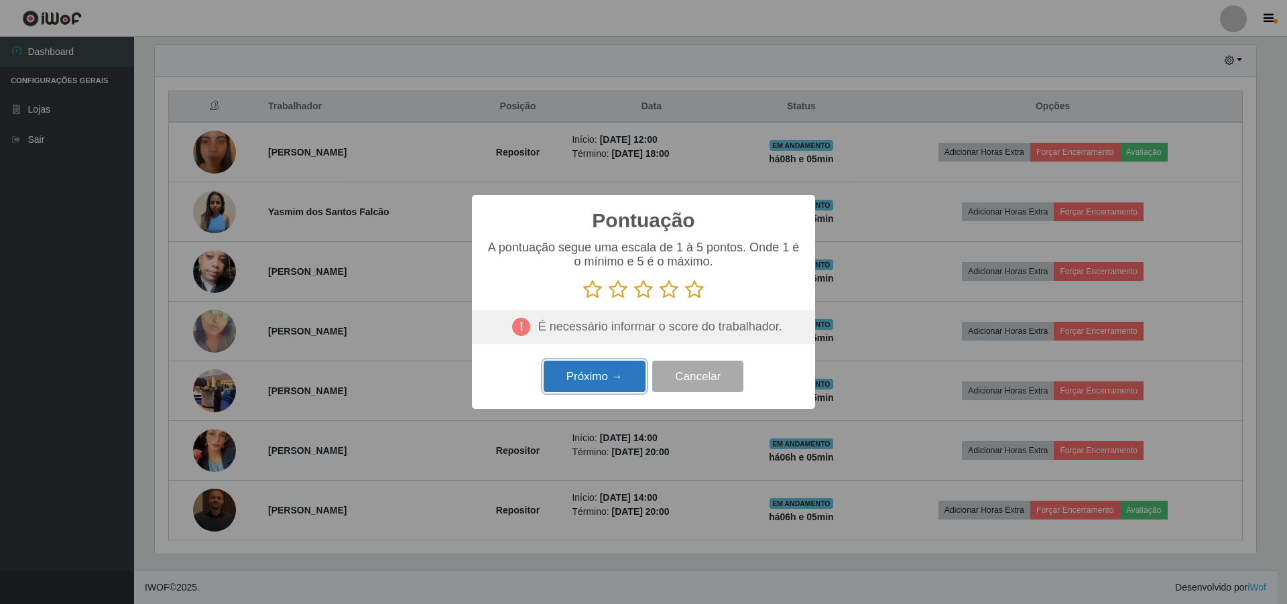
click at [603, 369] on button "Próximo →" at bounding box center [595, 377] width 102 height 32
click at [678, 291] on icon at bounding box center [669, 290] width 19 height 20
click at [660, 300] on input "radio" at bounding box center [660, 300] width 0 height 0
click at [599, 385] on button "Próximo →" at bounding box center [595, 377] width 102 height 32
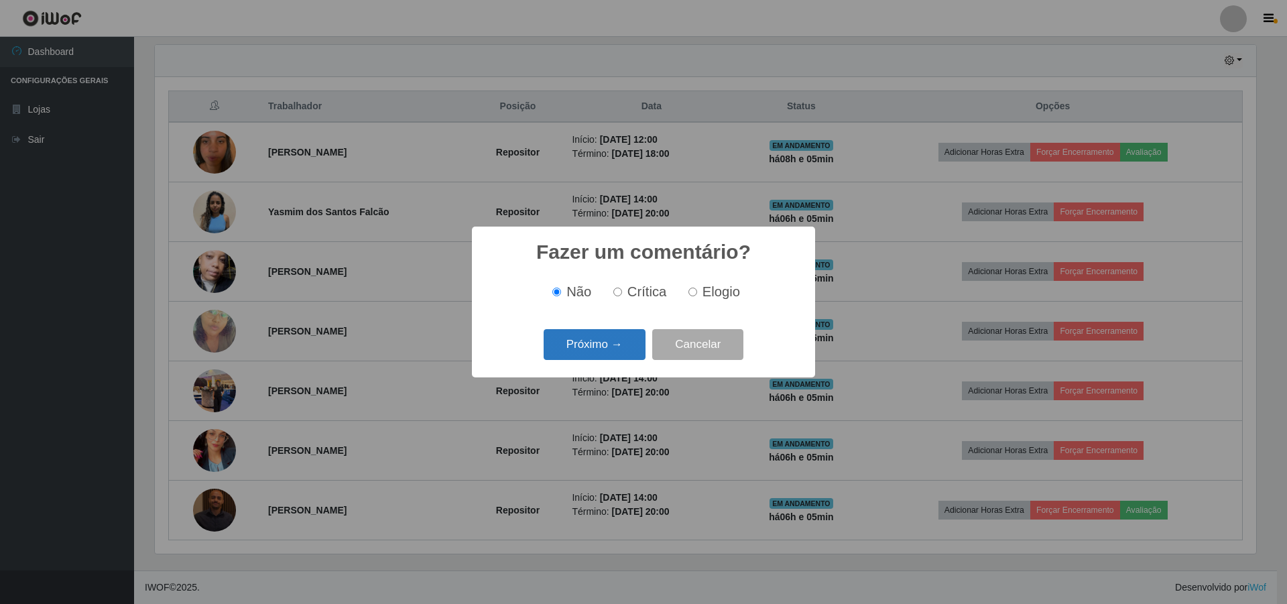
click at [595, 330] on button "Próximo →" at bounding box center [595, 345] width 102 height 32
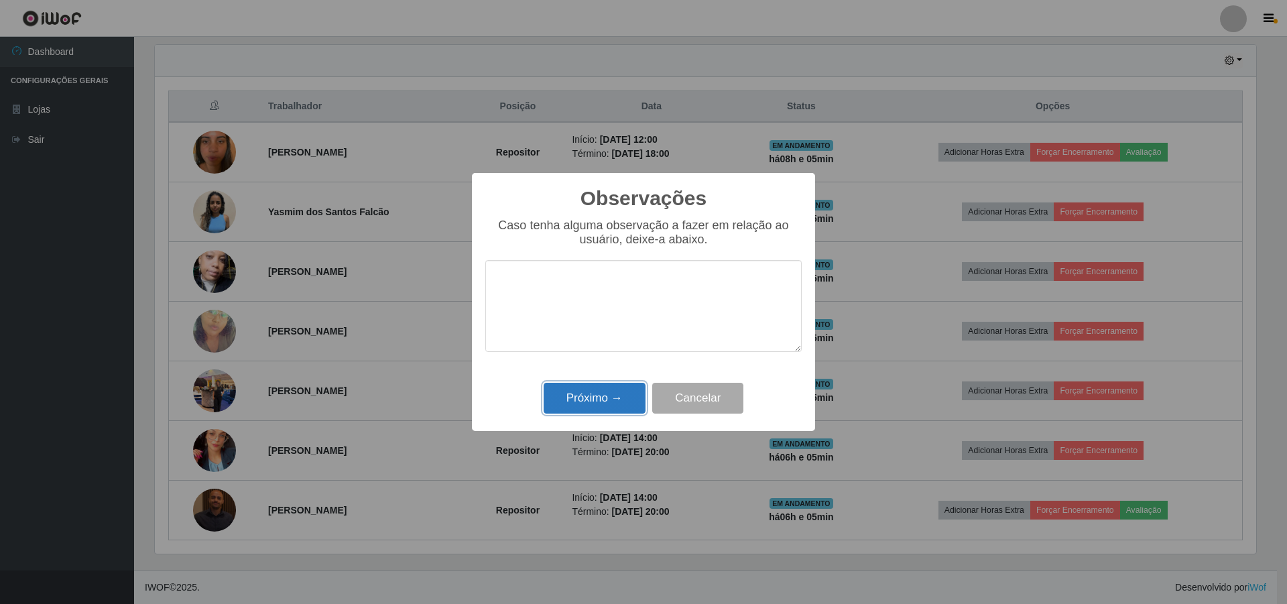
click at [578, 402] on button "Próximo →" at bounding box center [595, 399] width 102 height 32
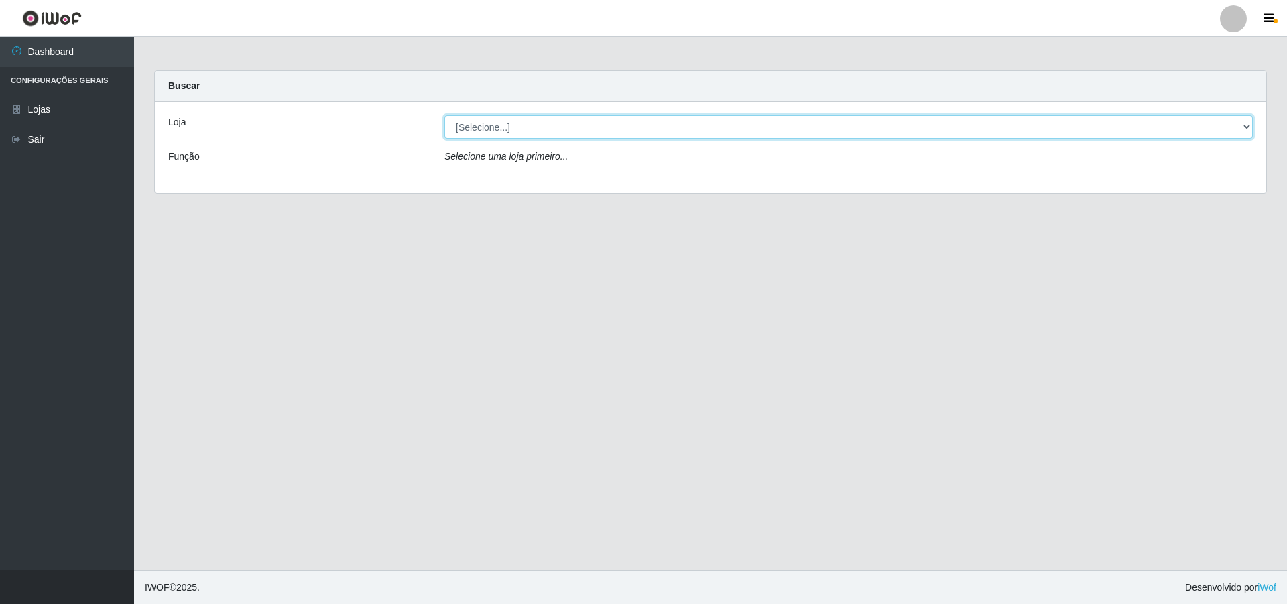
click at [521, 123] on select "[Selecione...] Atacado Vem - [STREET_ADDRESS]" at bounding box center [848, 126] width 808 height 23
select select "449"
click at [444, 115] on select "[Selecione...] Atacado Vem - [STREET_ADDRESS]" at bounding box center [848, 126] width 808 height 23
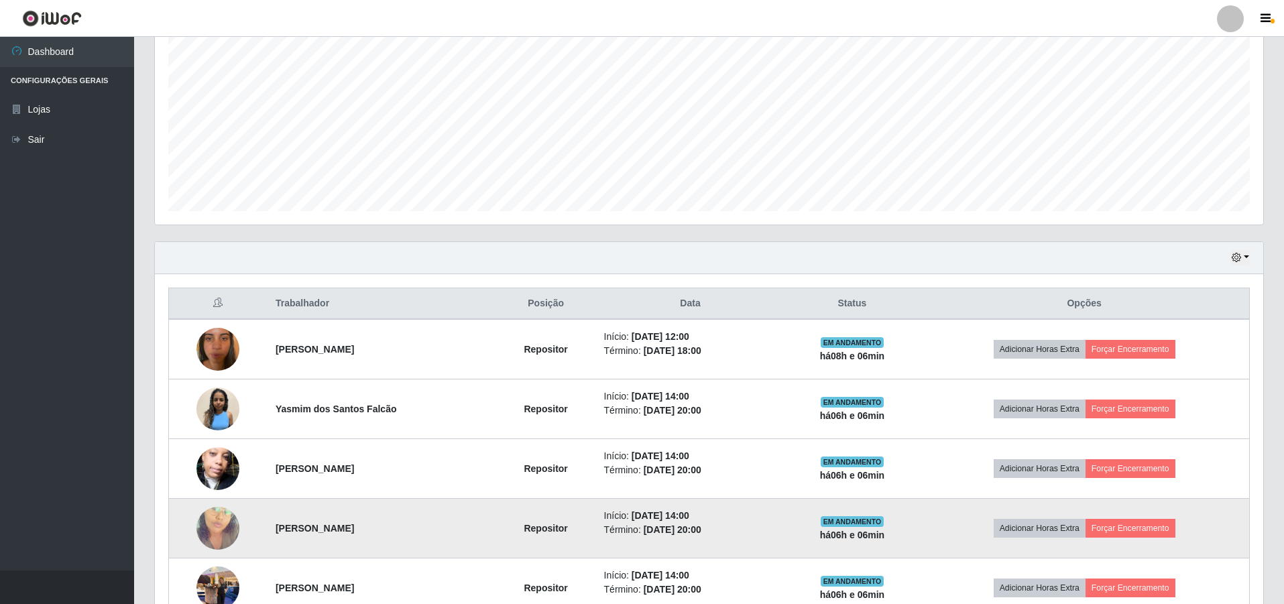
scroll to position [465, 0]
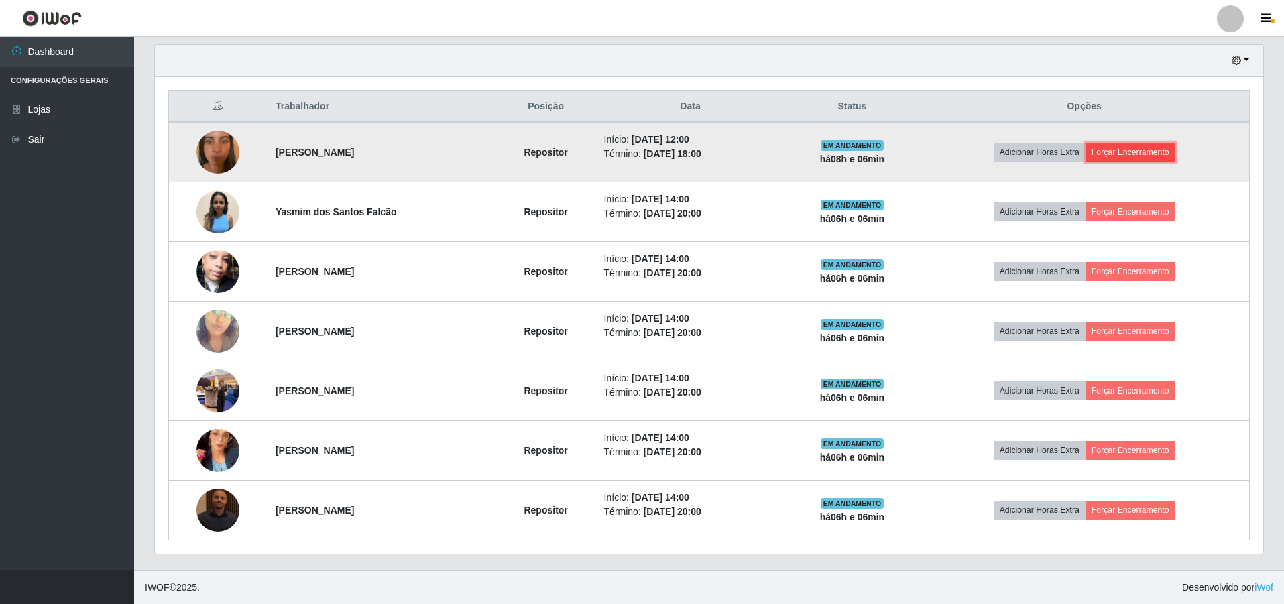
click at [1162, 149] on button "Forçar Encerramento" at bounding box center [1130, 152] width 90 height 19
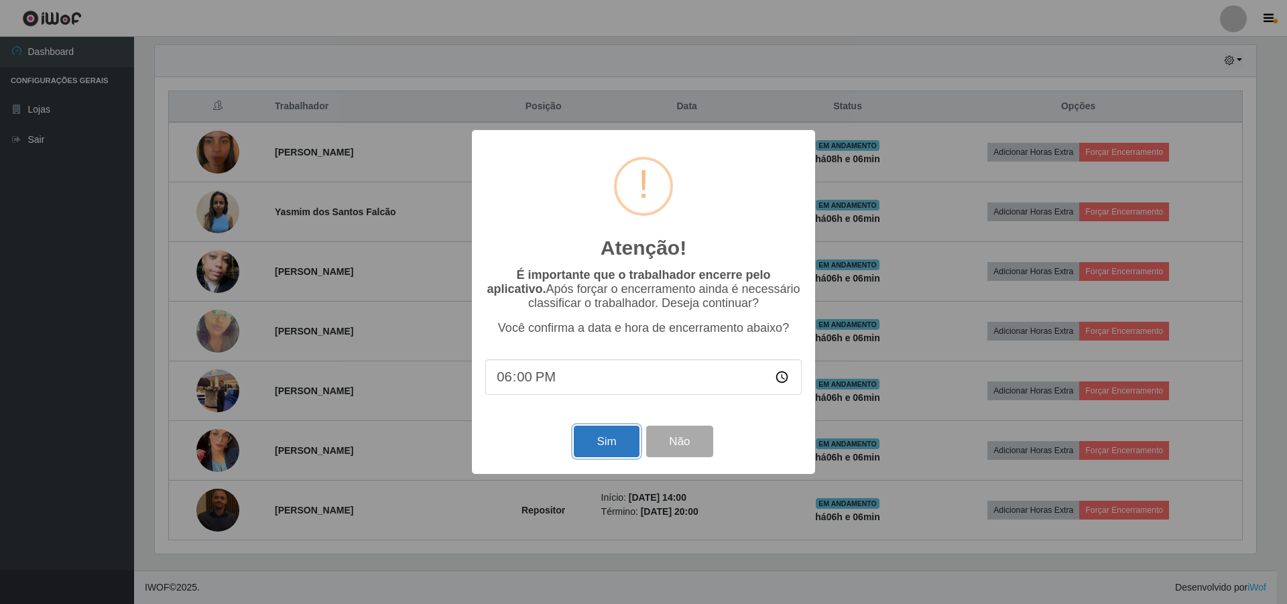
click at [591, 448] on button "Sim" at bounding box center [606, 442] width 65 height 32
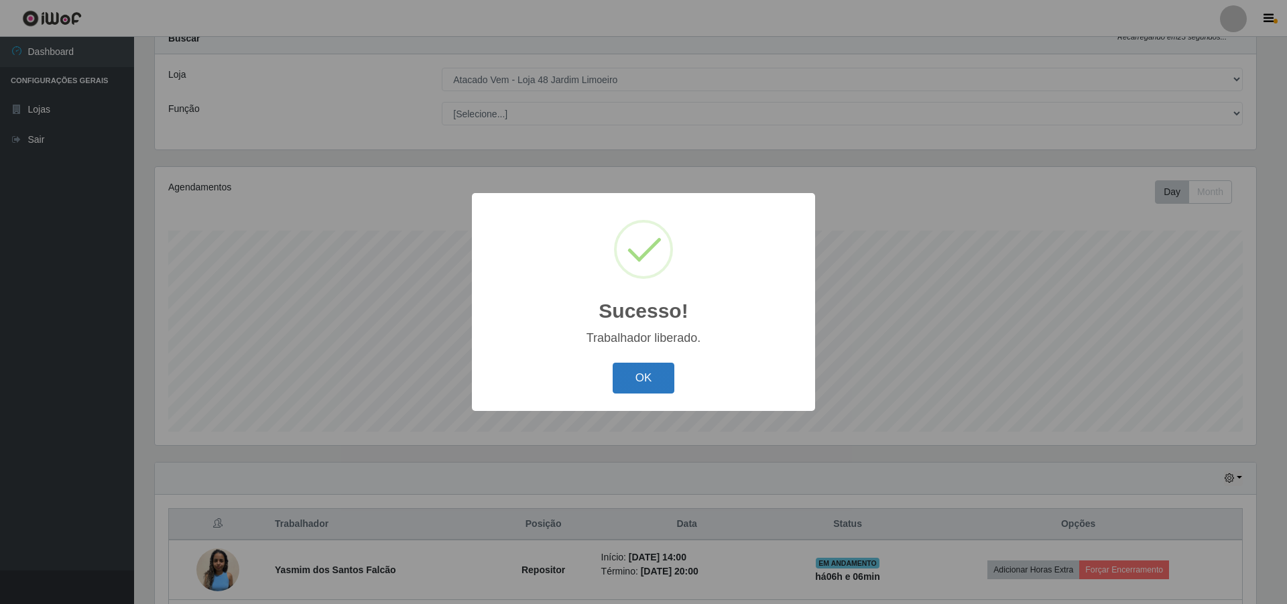
click at [659, 364] on button "OK" at bounding box center [644, 379] width 62 height 32
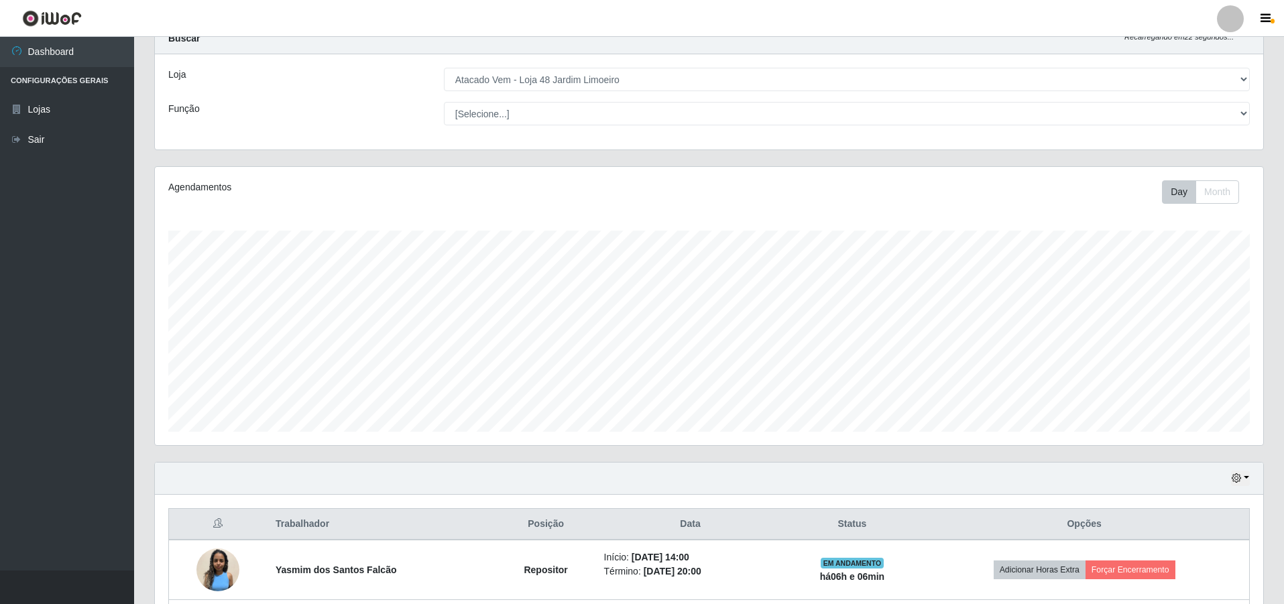
scroll to position [383, 0]
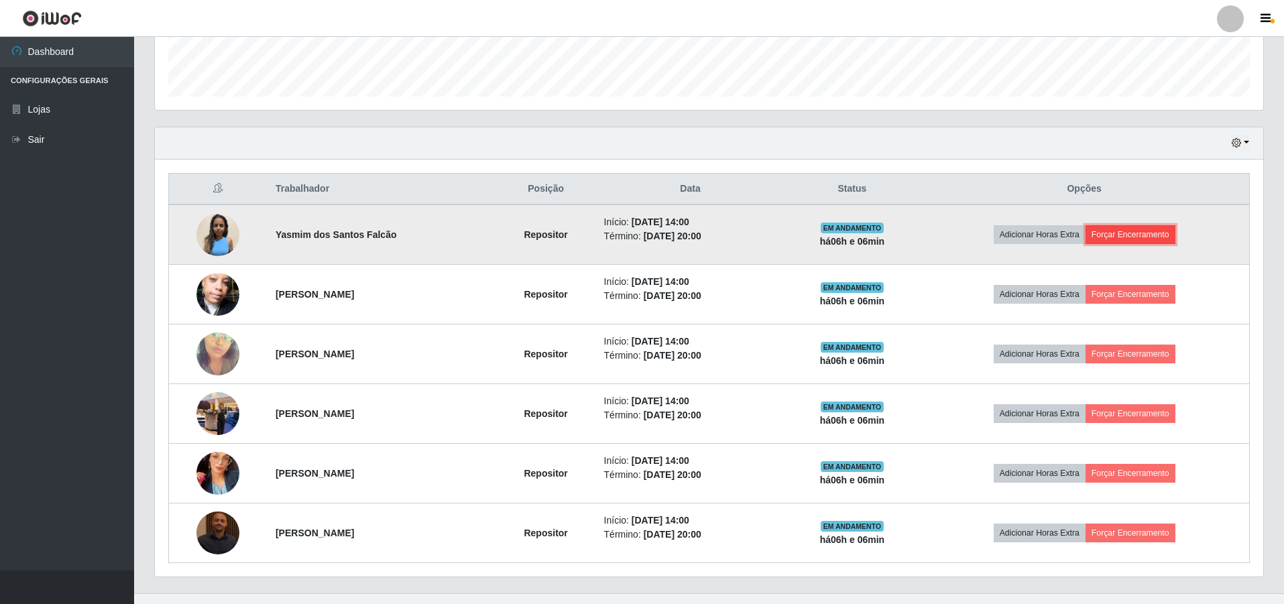
click at [1118, 229] on button "Forçar Encerramento" at bounding box center [1130, 234] width 90 height 19
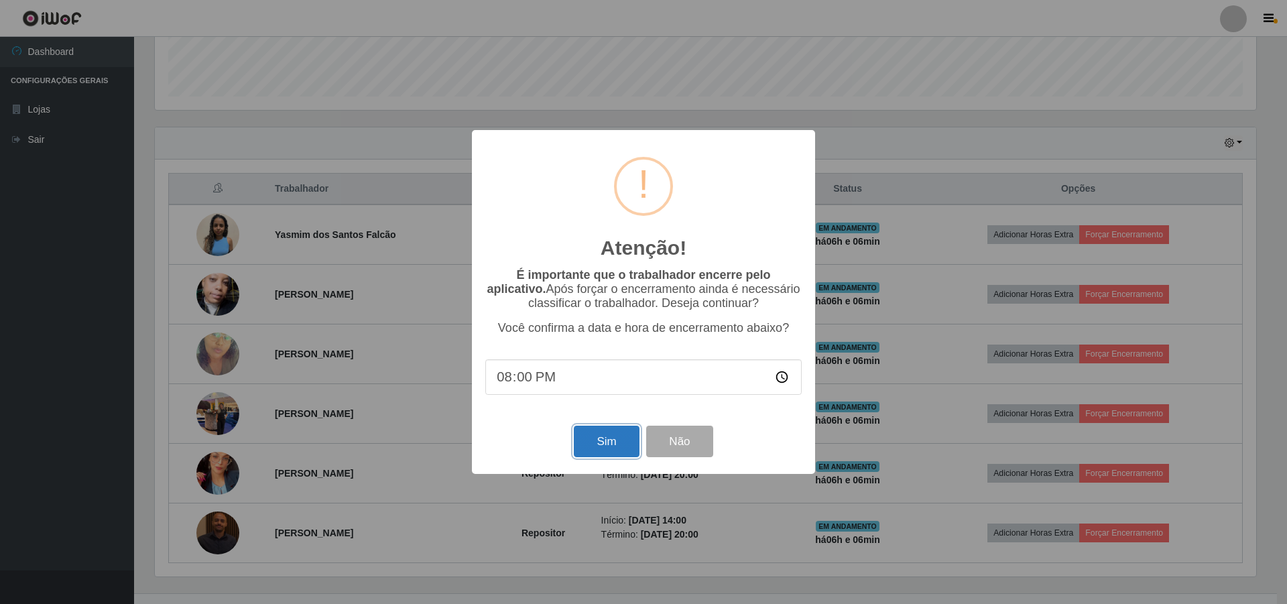
click at [601, 455] on button "Sim" at bounding box center [606, 442] width 65 height 32
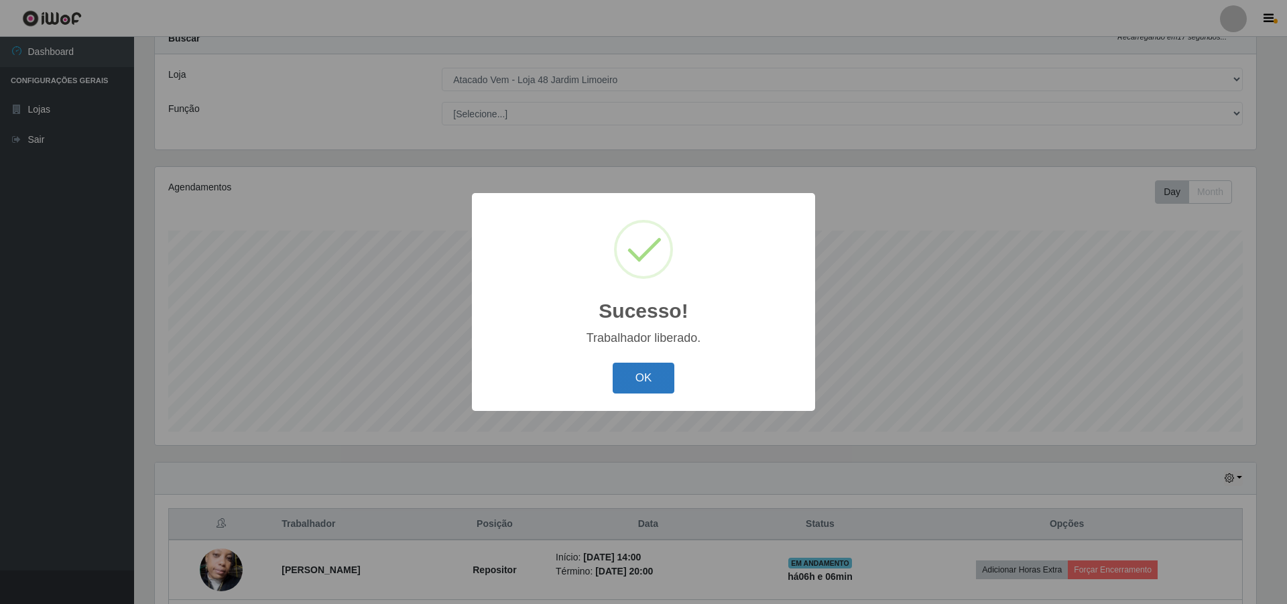
click at [639, 377] on button "OK" at bounding box center [644, 379] width 62 height 32
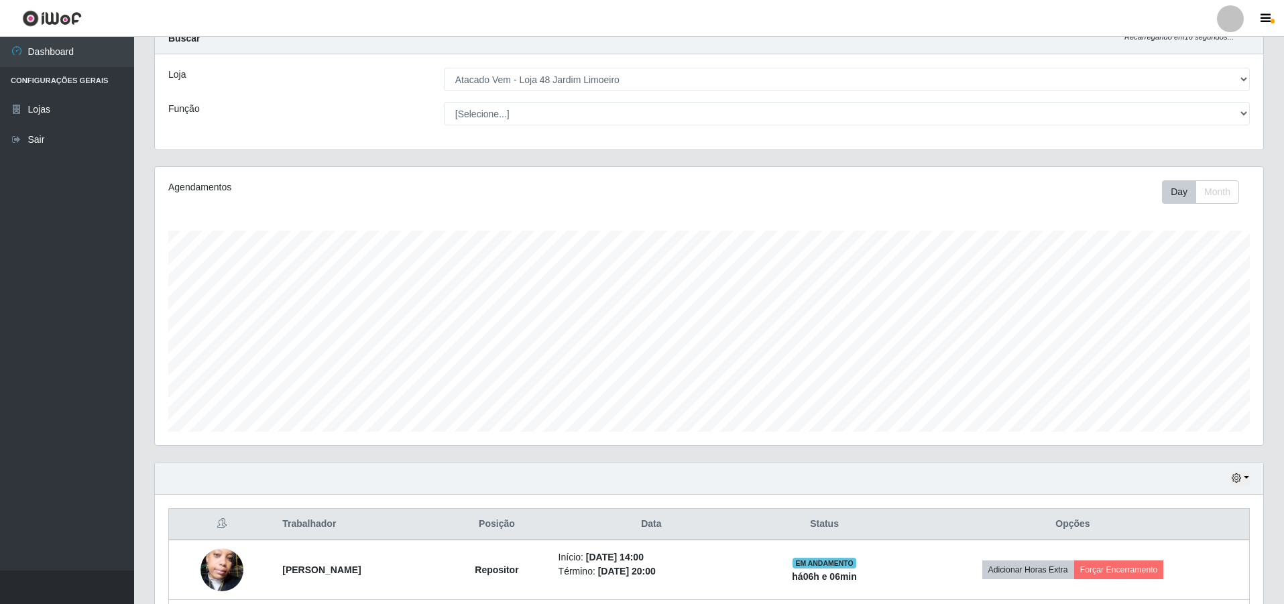
scroll to position [346, 0]
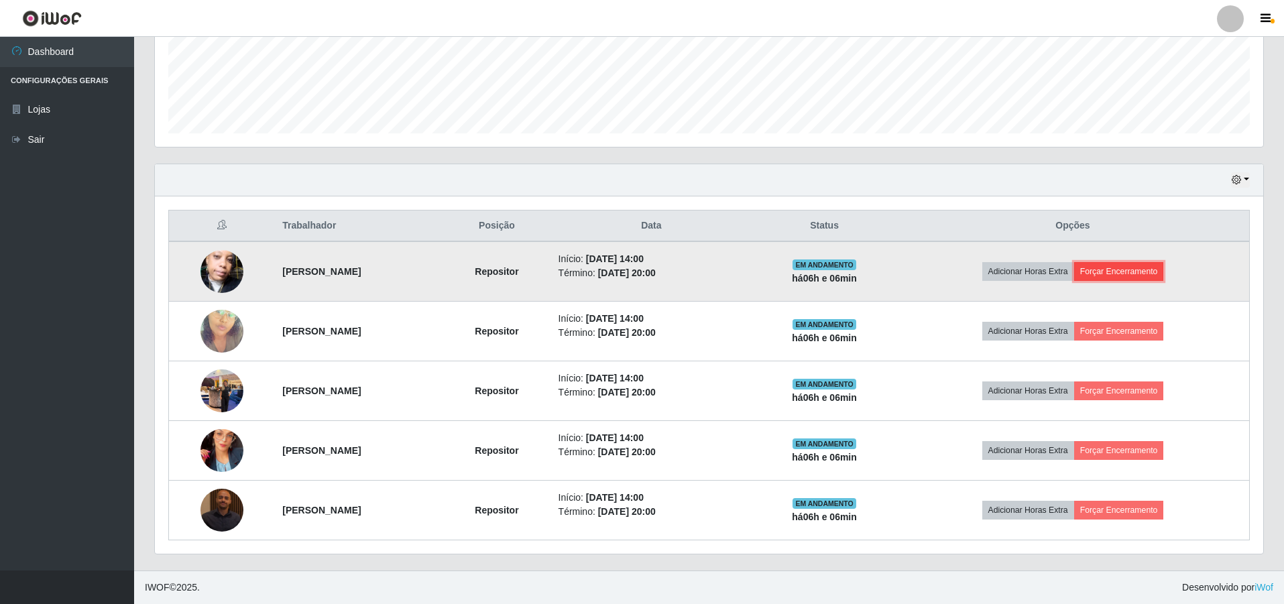
click at [1134, 273] on button "Forçar Encerramento" at bounding box center [1119, 271] width 90 height 19
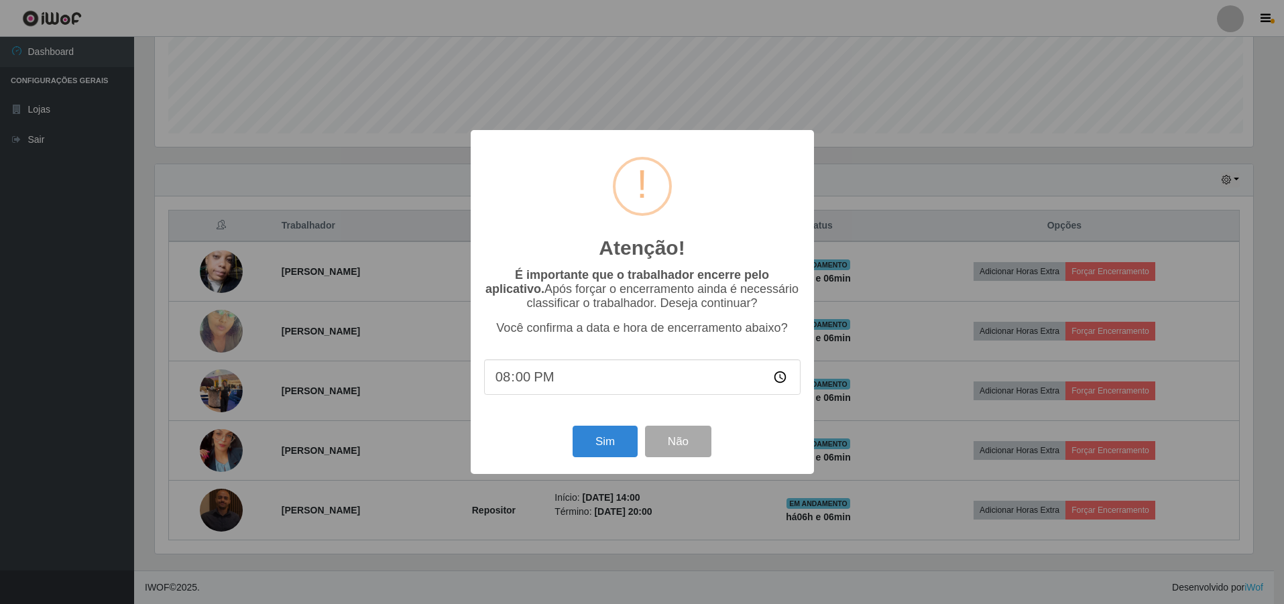
scroll to position [278, 1101]
click at [596, 446] on button "Sim" at bounding box center [606, 442] width 65 height 32
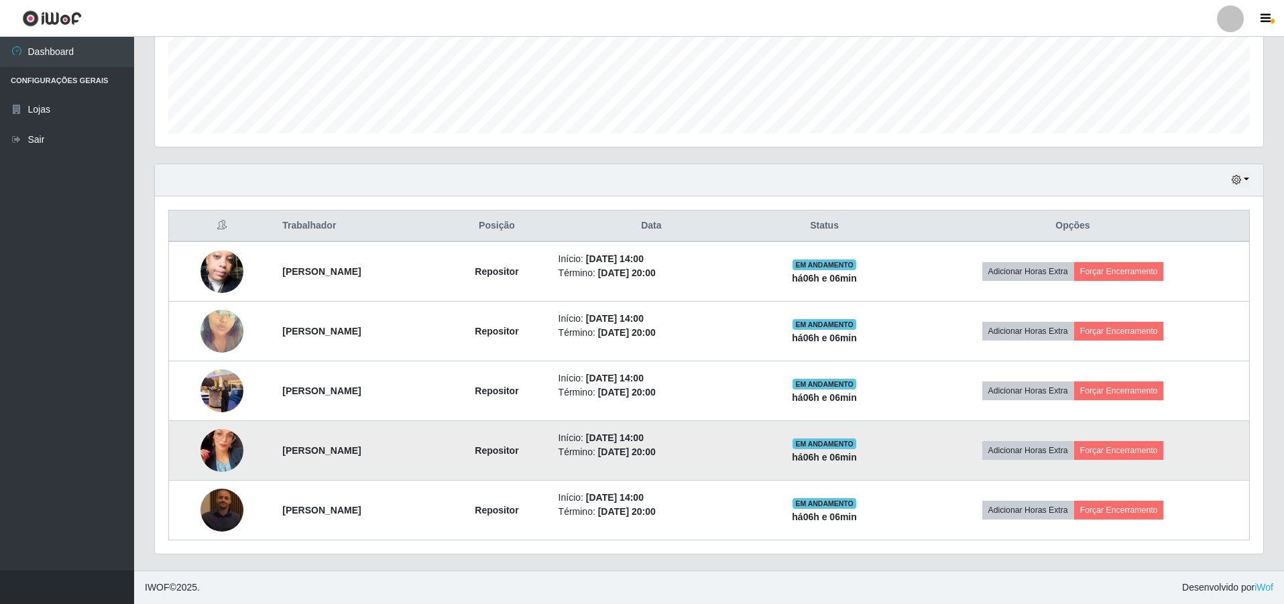
scroll to position [0, 0]
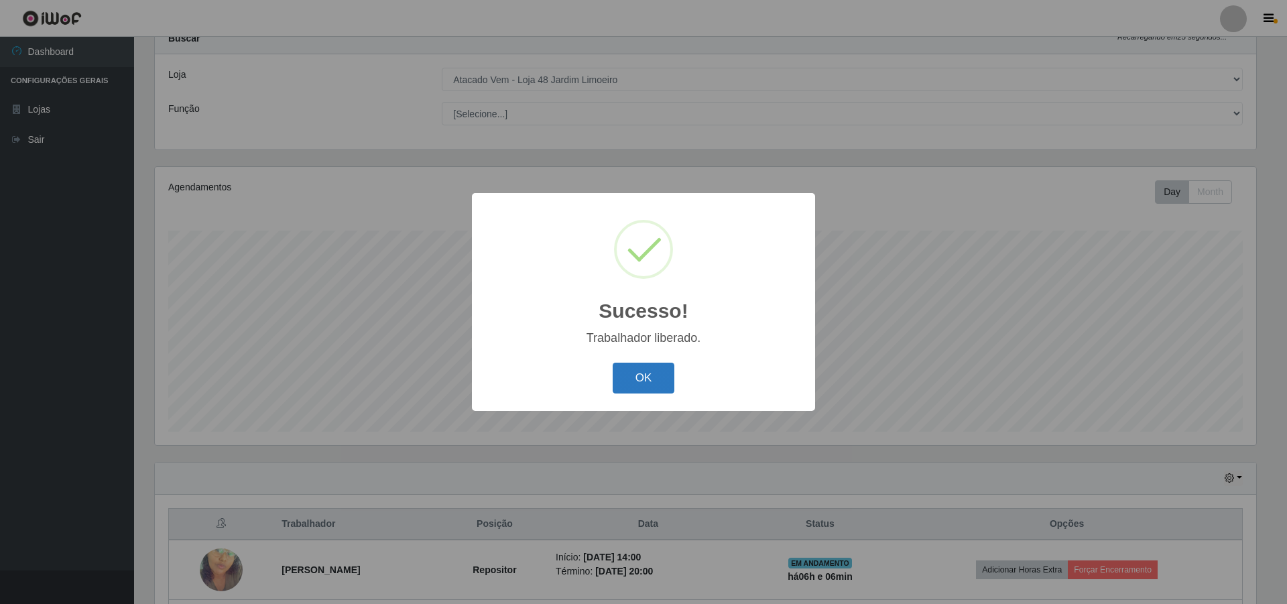
click at [627, 379] on button "OK" at bounding box center [644, 379] width 62 height 32
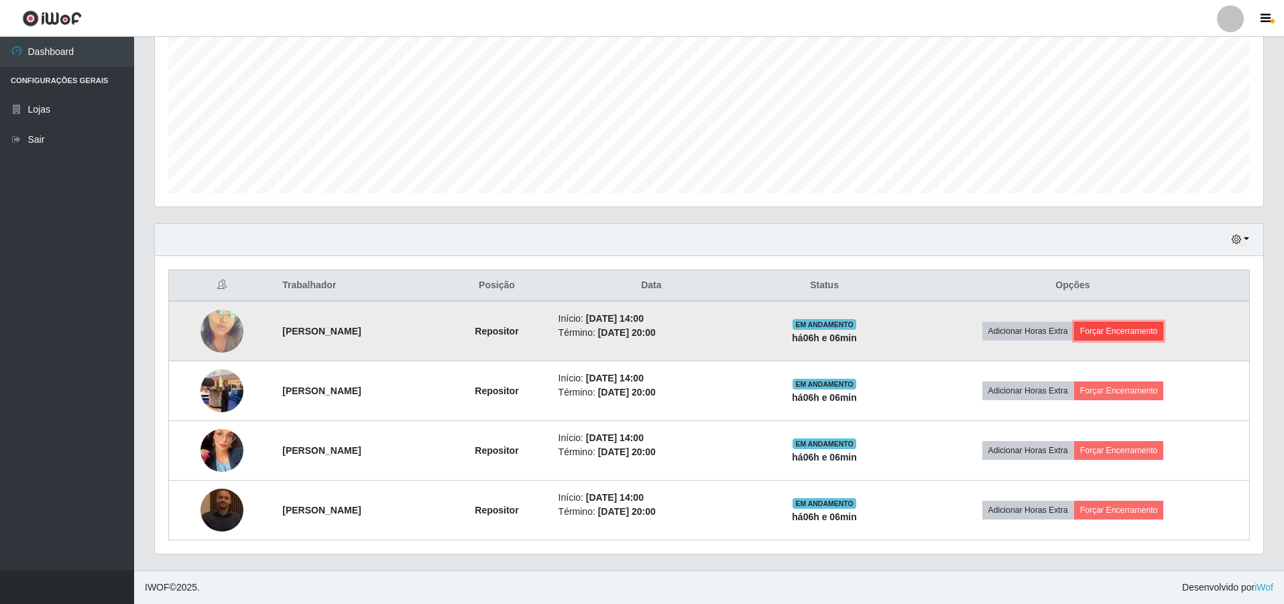
click at [1164, 328] on button "Forçar Encerramento" at bounding box center [1119, 331] width 90 height 19
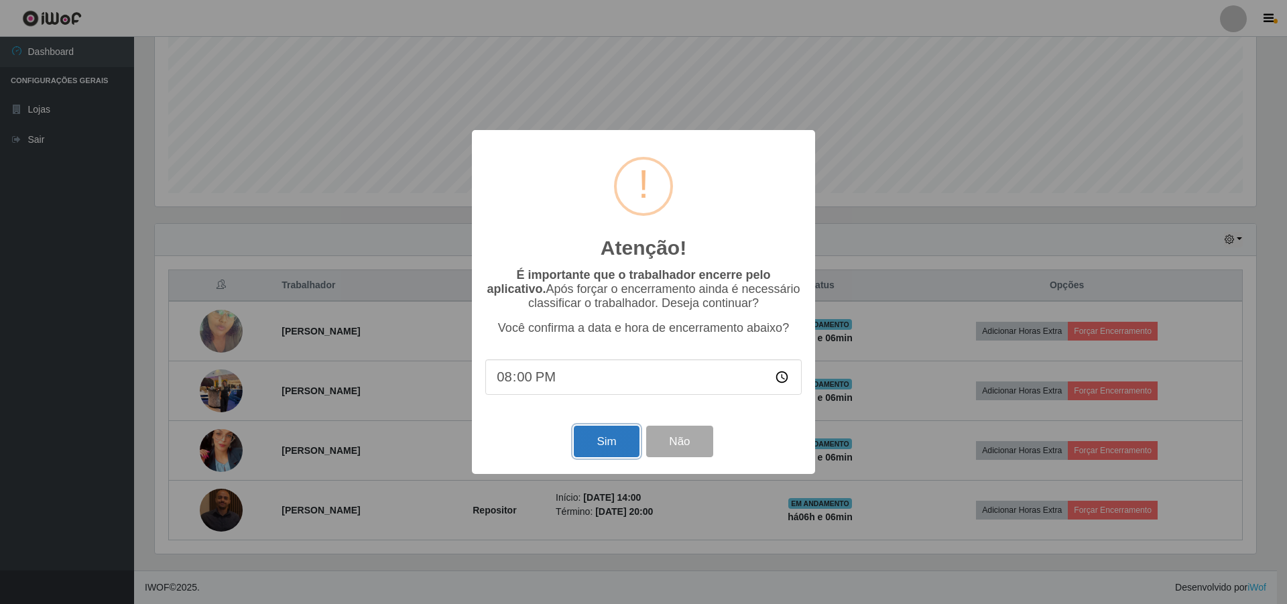
click at [595, 444] on button "Sim" at bounding box center [606, 442] width 65 height 32
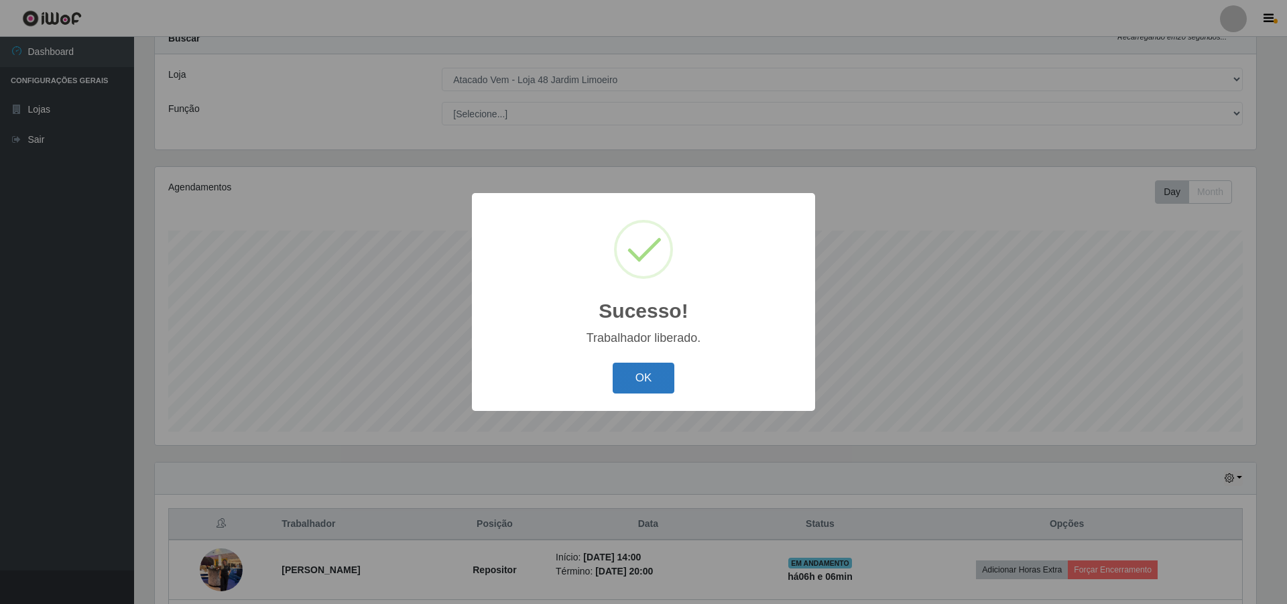
click at [642, 379] on button "OK" at bounding box center [644, 379] width 62 height 32
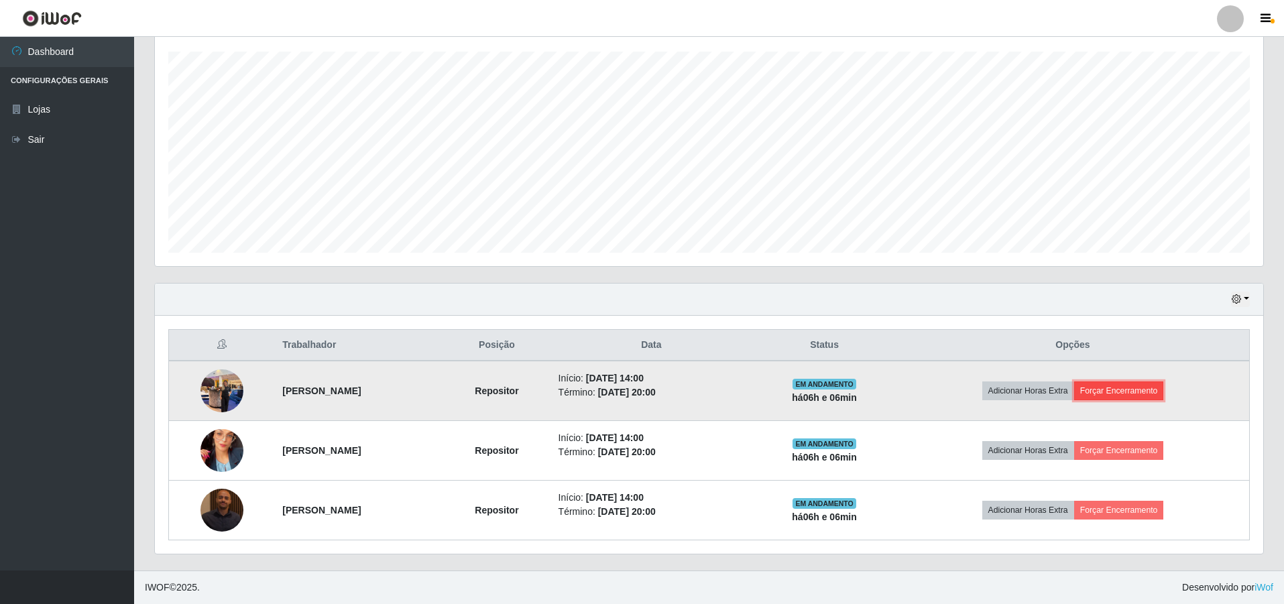
click at [1151, 389] on button "Forçar Encerramento" at bounding box center [1119, 390] width 90 height 19
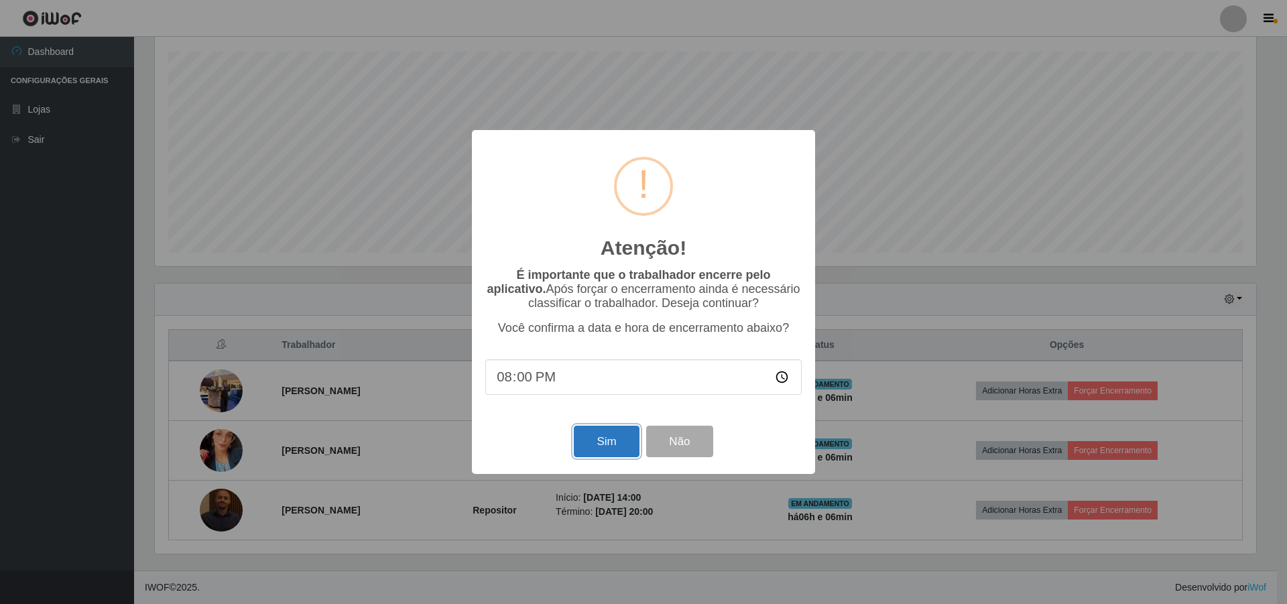
click at [596, 439] on button "Sim" at bounding box center [606, 442] width 65 height 32
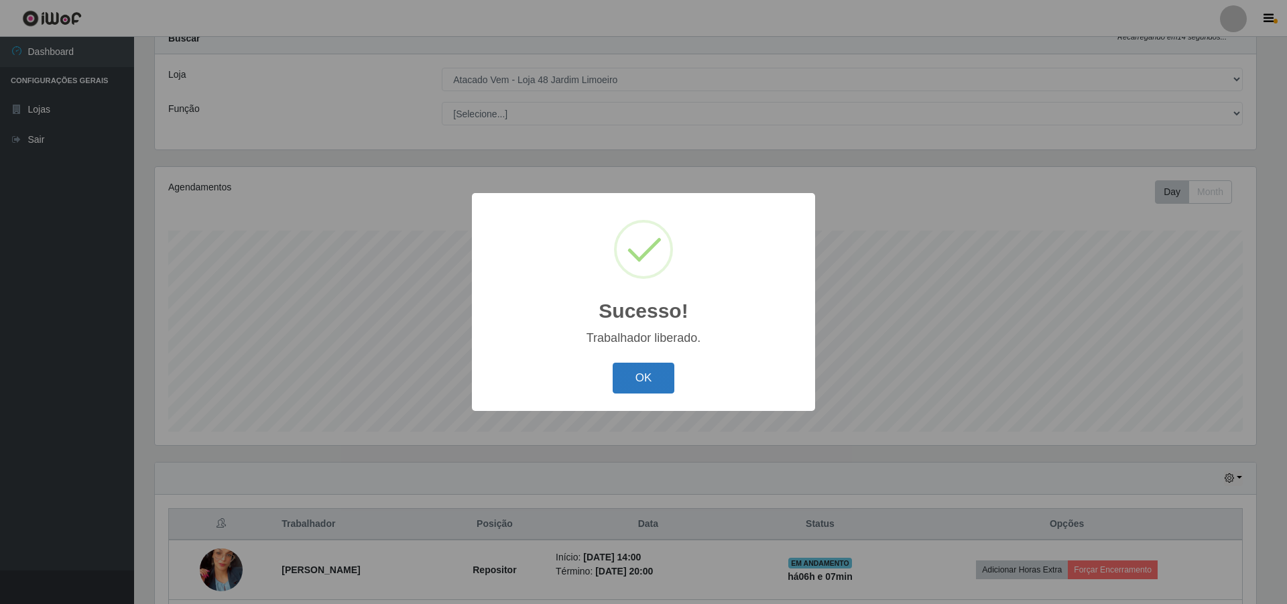
click at [633, 379] on button "OK" at bounding box center [644, 379] width 62 height 32
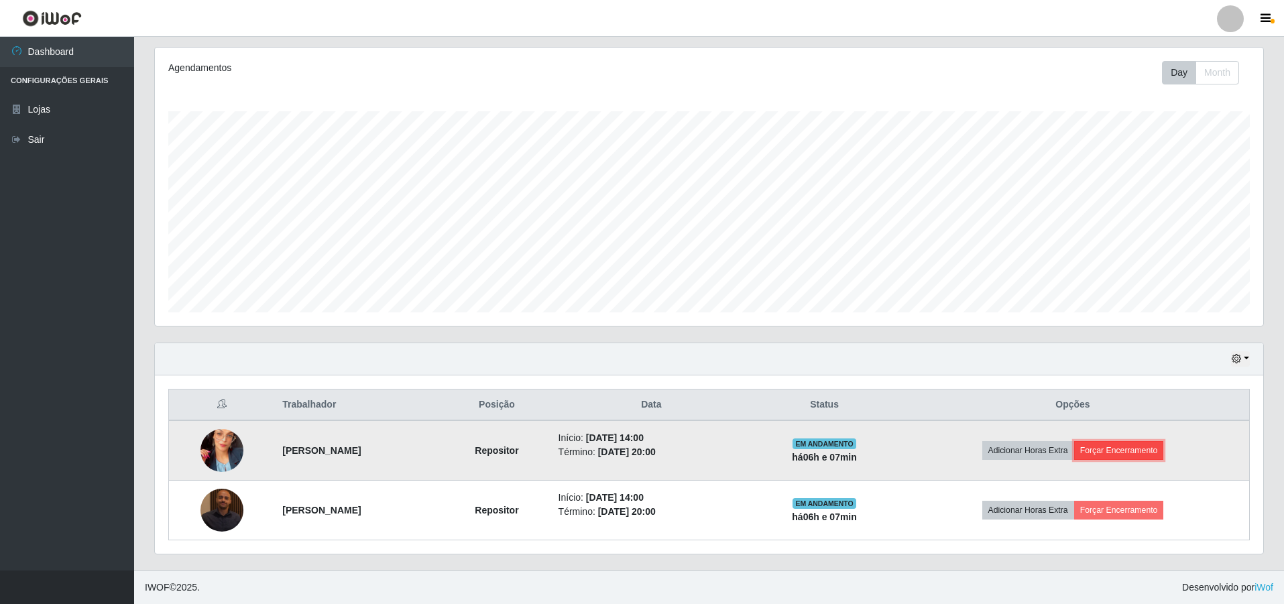
click at [1158, 445] on button "Forçar Encerramento" at bounding box center [1119, 450] width 90 height 19
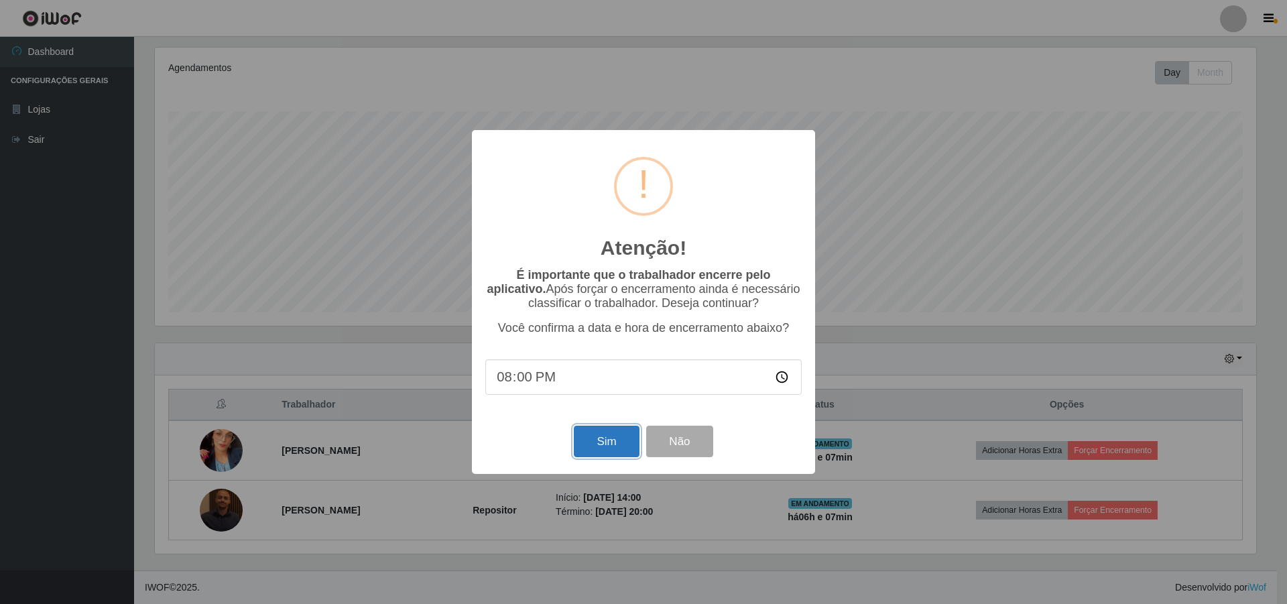
click at [622, 448] on button "Sim" at bounding box center [606, 442] width 65 height 32
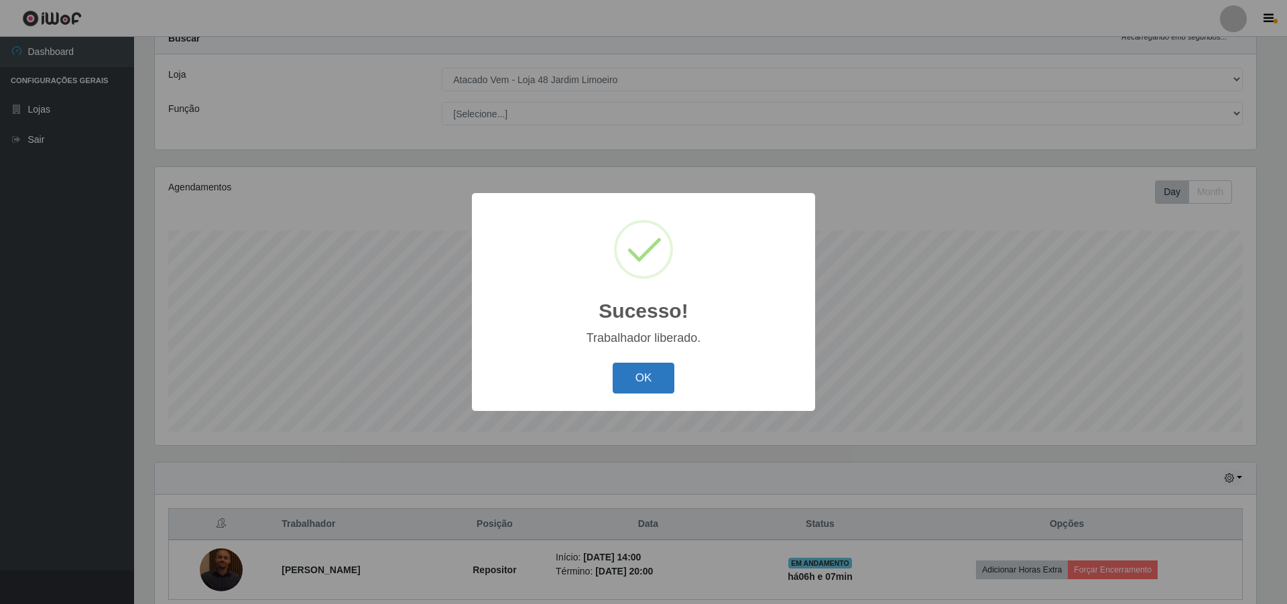
click at [631, 374] on button "OK" at bounding box center [644, 379] width 62 height 32
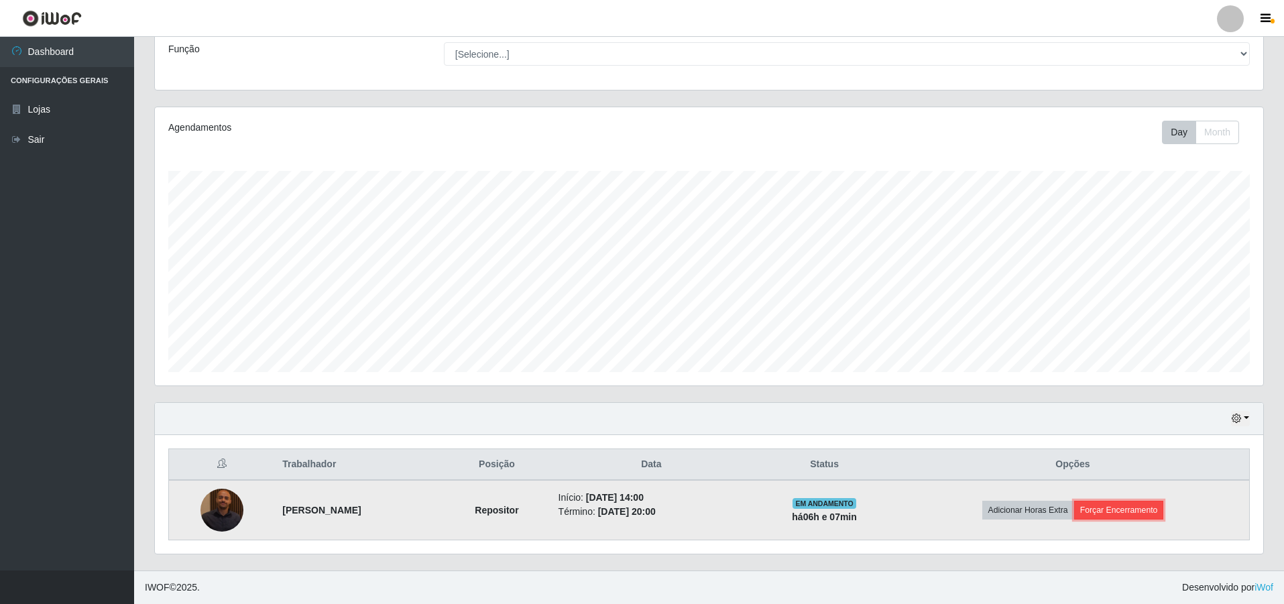
click at [1160, 513] on button "Forçar Encerramento" at bounding box center [1119, 510] width 90 height 19
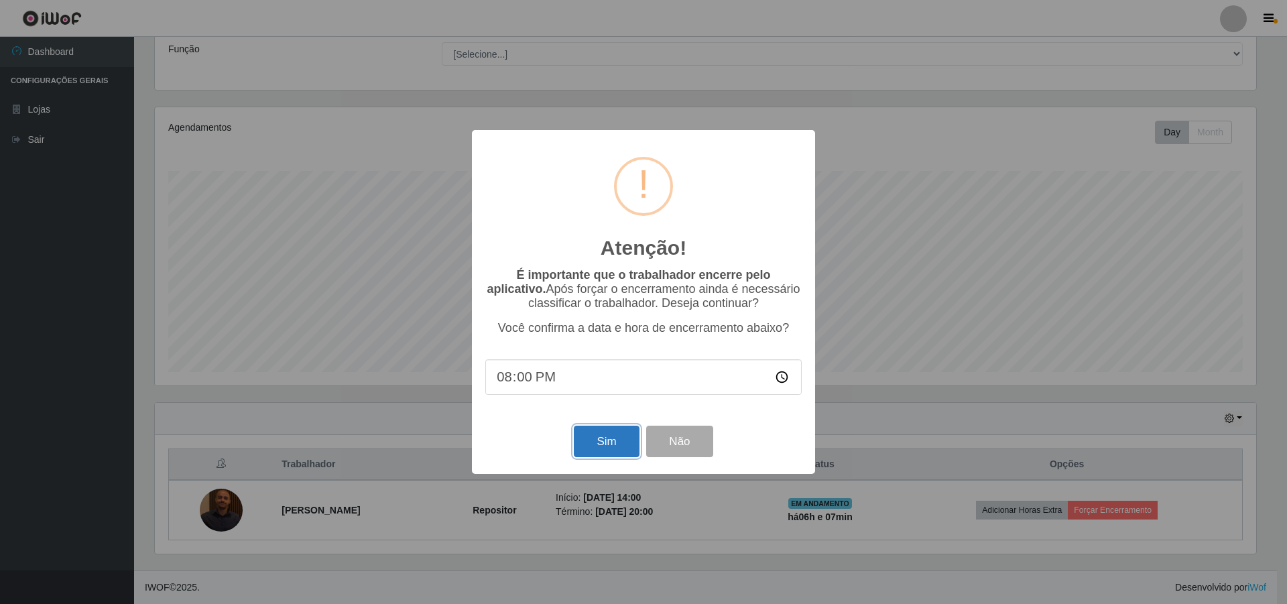
click at [599, 451] on button "Sim" at bounding box center [606, 442] width 65 height 32
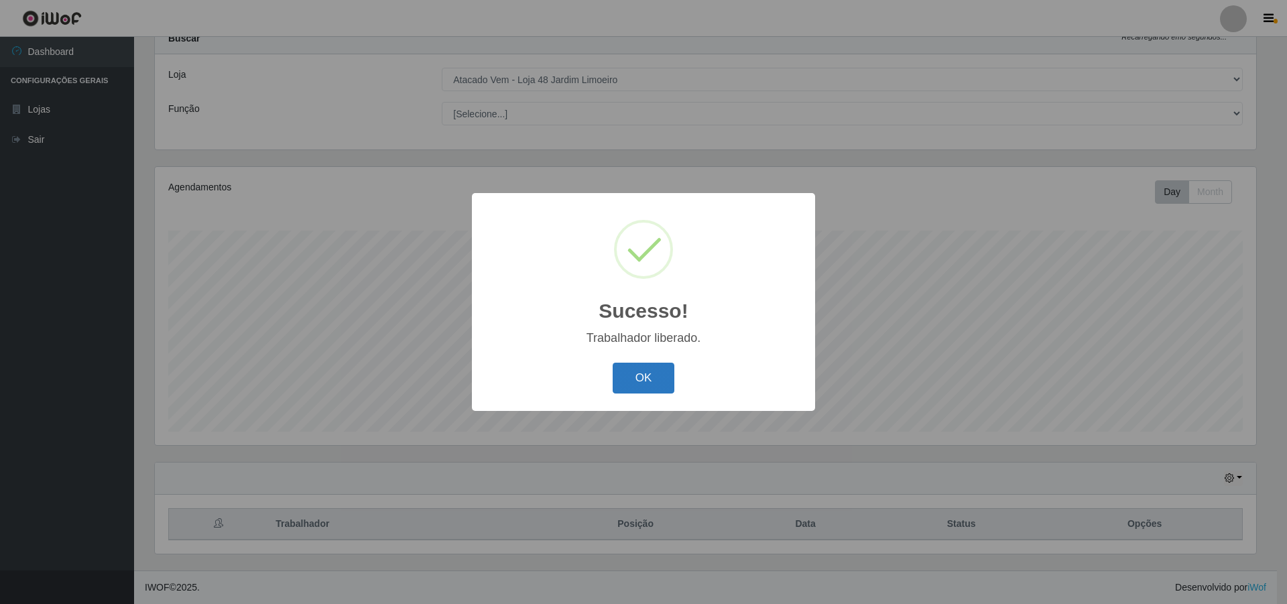
click at [634, 370] on button "OK" at bounding box center [644, 379] width 62 height 32
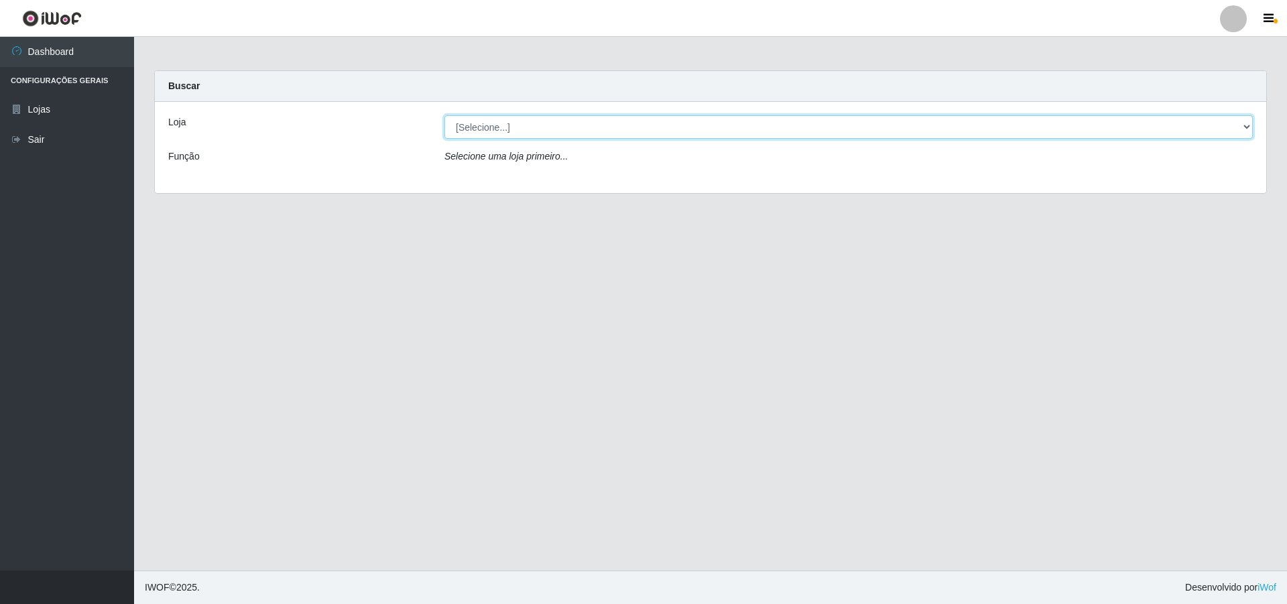
click at [552, 123] on select "[Selecione...] Atacado Vem - [STREET_ADDRESS]" at bounding box center [848, 126] width 808 height 23
select select "449"
click at [444, 115] on select "[Selecione...] Atacado Vem - [STREET_ADDRESS]" at bounding box center [848, 126] width 808 height 23
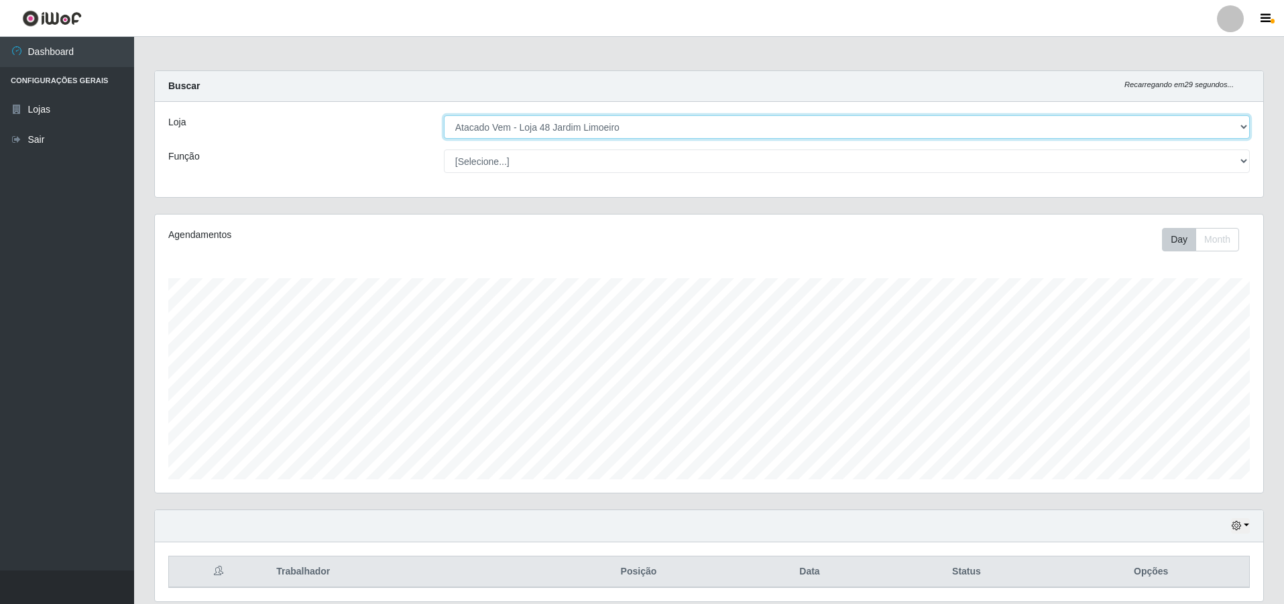
scroll to position [48, 0]
